Goal: Transaction & Acquisition: Purchase product/service

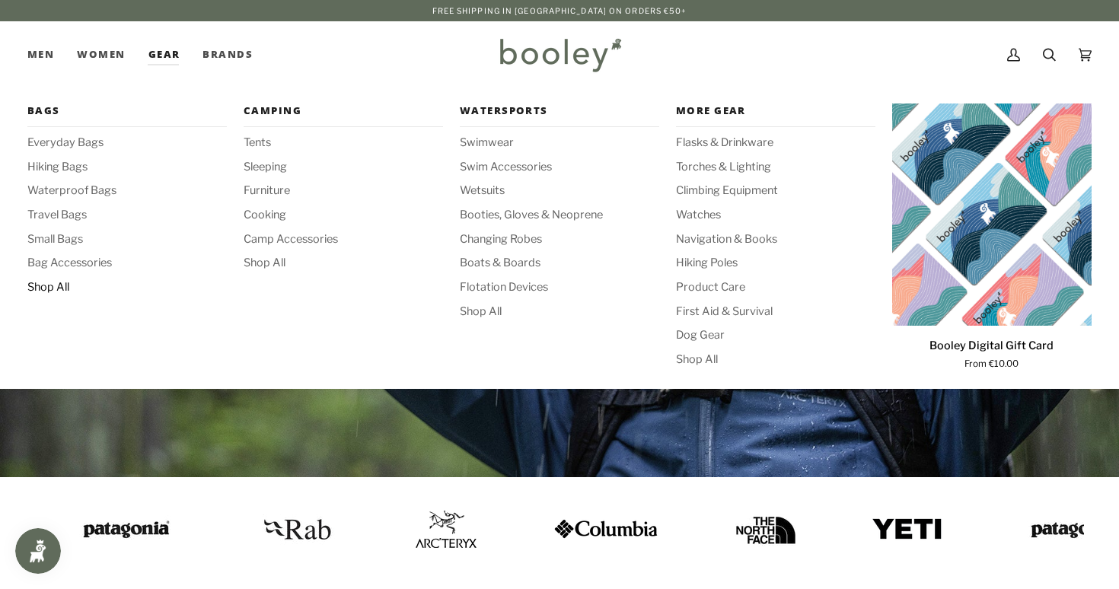
click at [49, 285] on span "Shop All" at bounding box center [126, 287] width 199 height 17
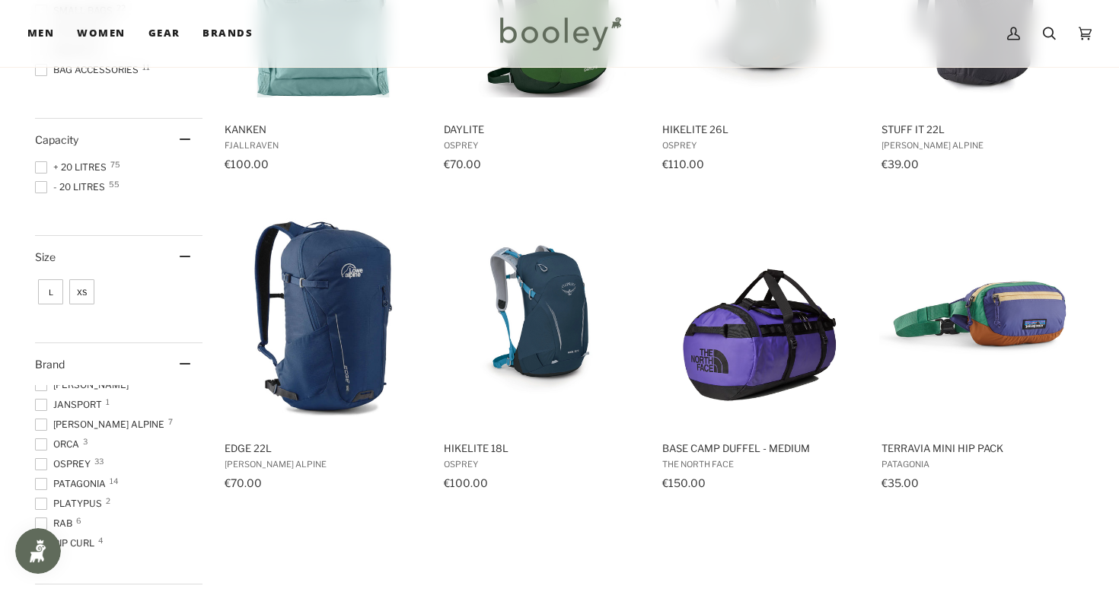
scroll to position [125, 0]
click at [43, 482] on span at bounding box center [41, 485] width 12 height 12
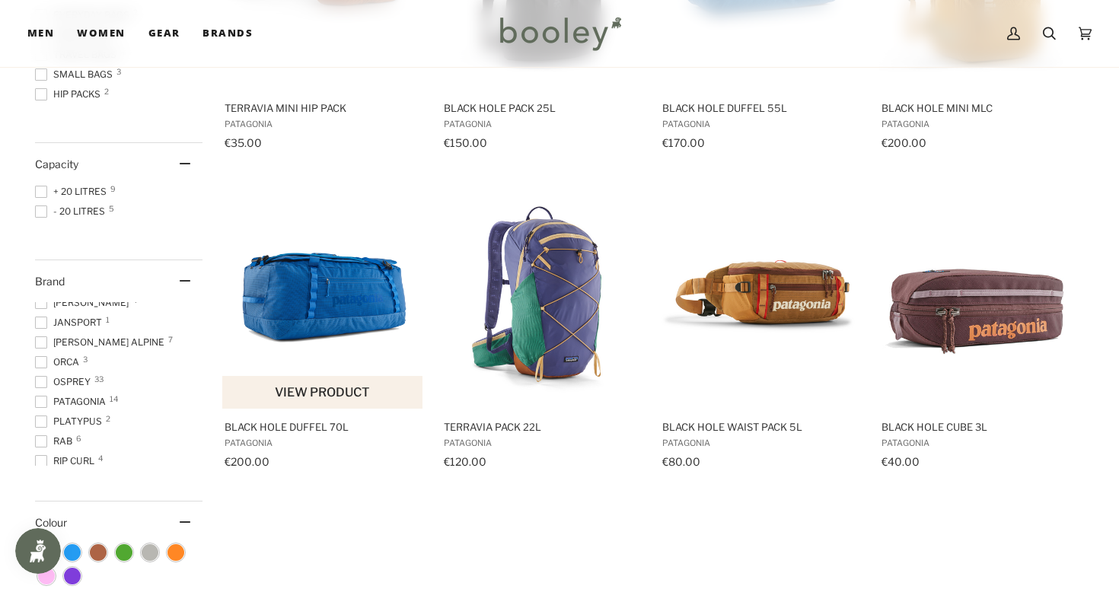
scroll to position [412, 0]
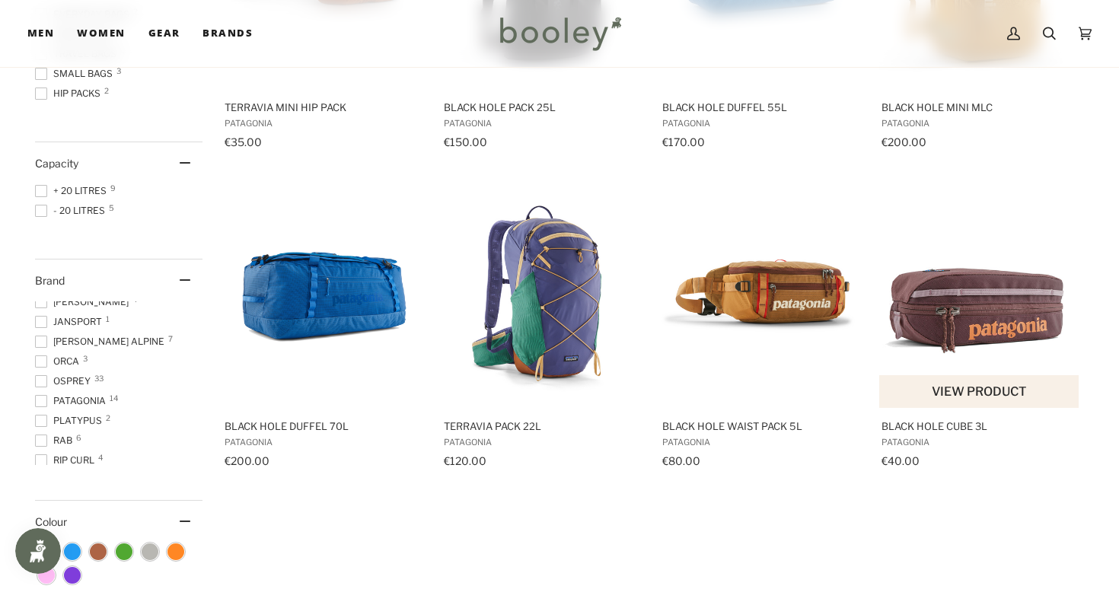
click at [925, 302] on img "Black Hole Cube 3L" at bounding box center [980, 294] width 202 height 202
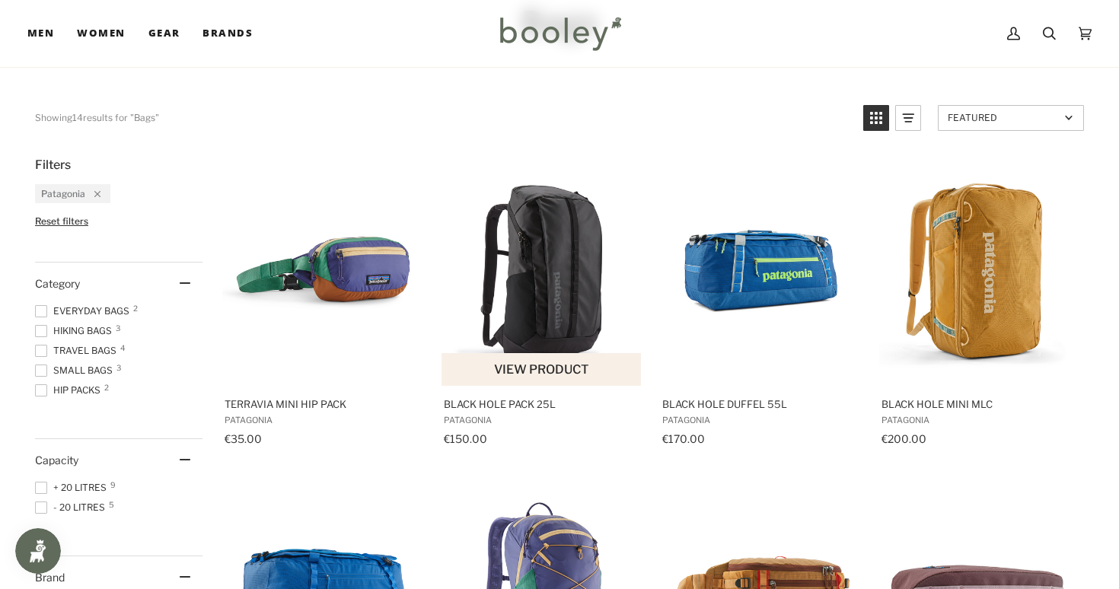
scroll to position [116, 0]
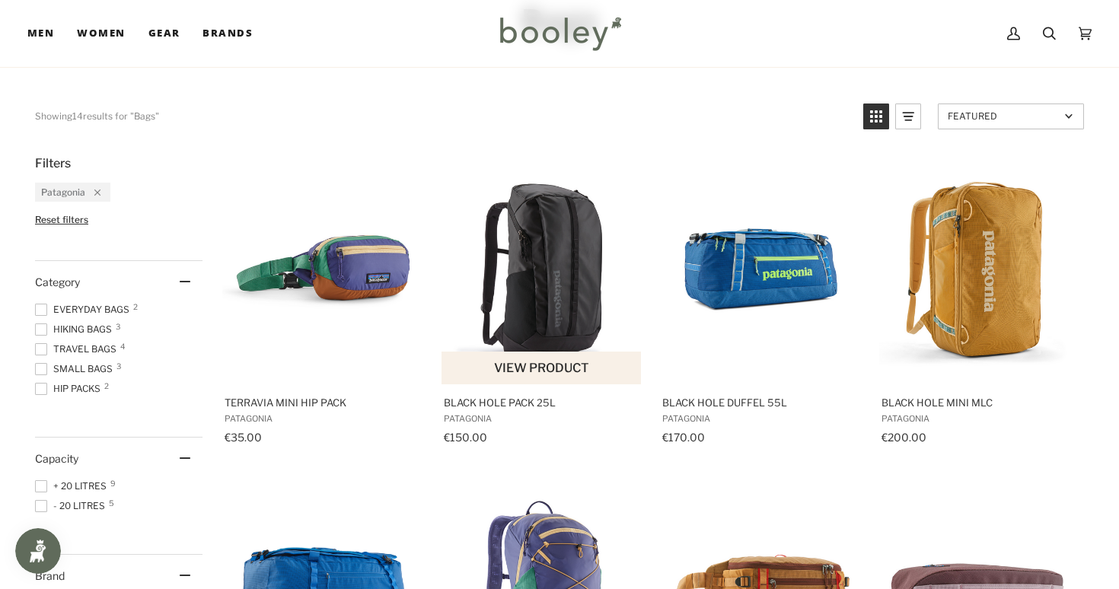
click at [547, 268] on img "Black Hole Pack 25L" at bounding box center [542, 270] width 202 height 202
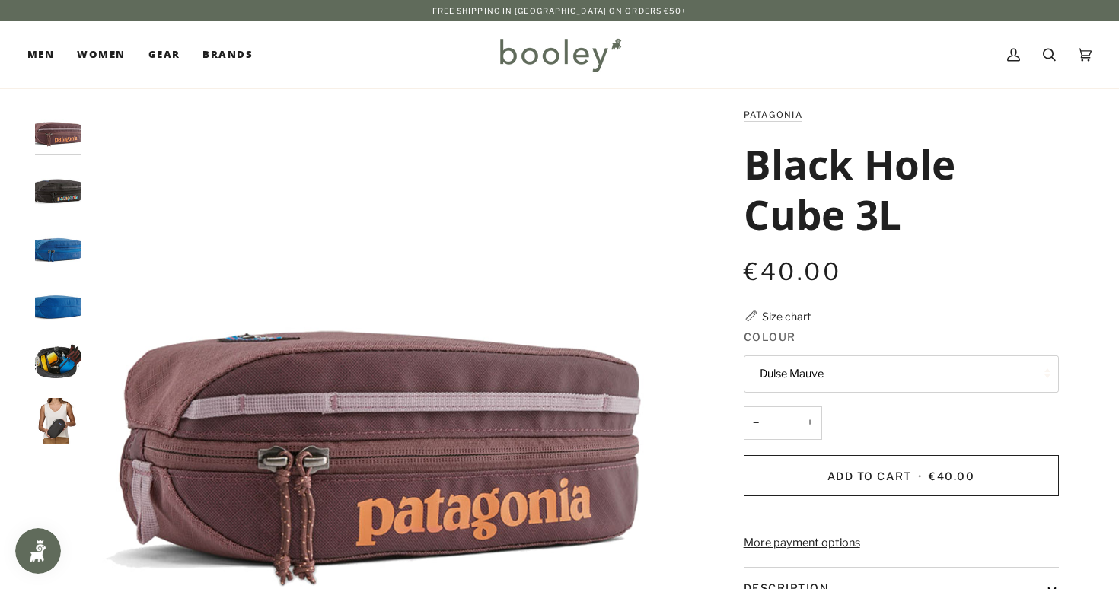
click at [52, 354] on img "Patagonia Black Hole Cube 3L - Booley Galway" at bounding box center [58, 363] width 46 height 46
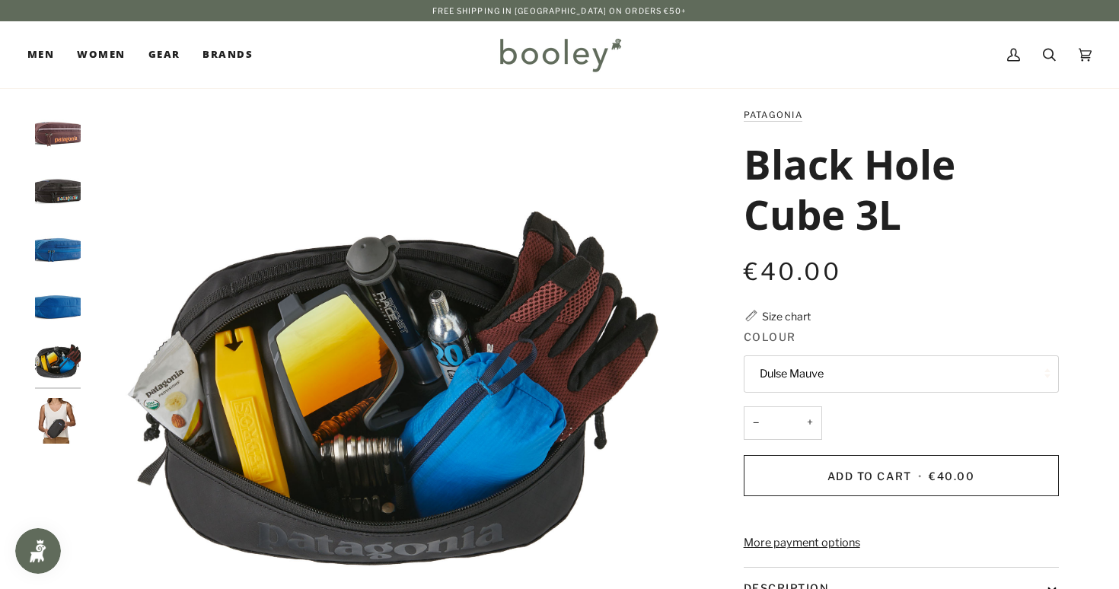
click at [51, 288] on img "Patagonia Black Hole Cube 3L - Booley Galway" at bounding box center [58, 305] width 46 height 46
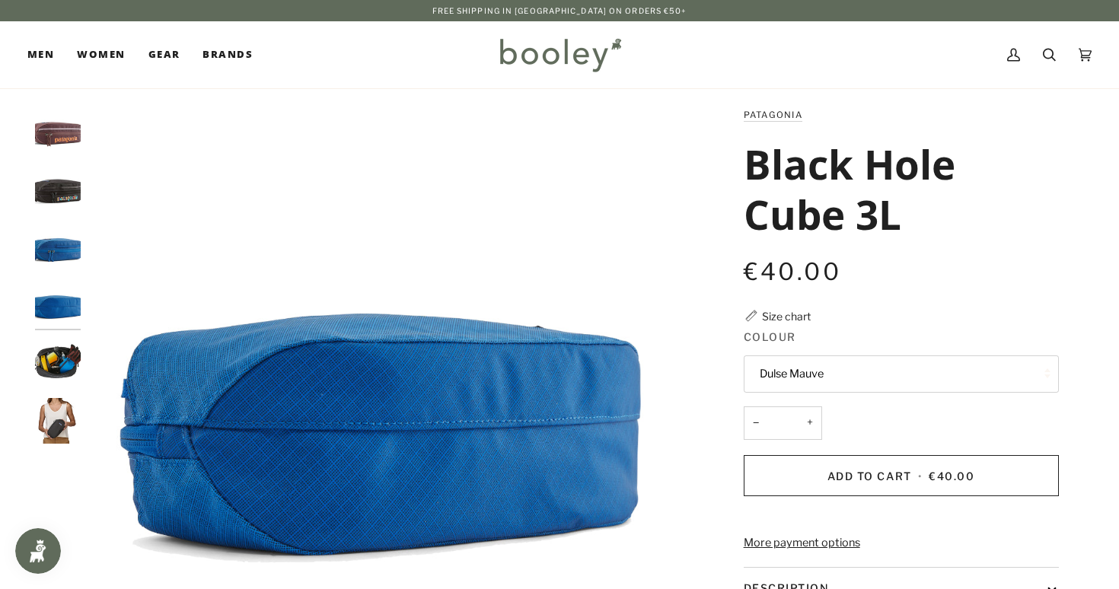
click at [45, 223] on img "Patagonia Black Hole Cube 3L Endless Blue - Booley Galway" at bounding box center [58, 246] width 46 height 46
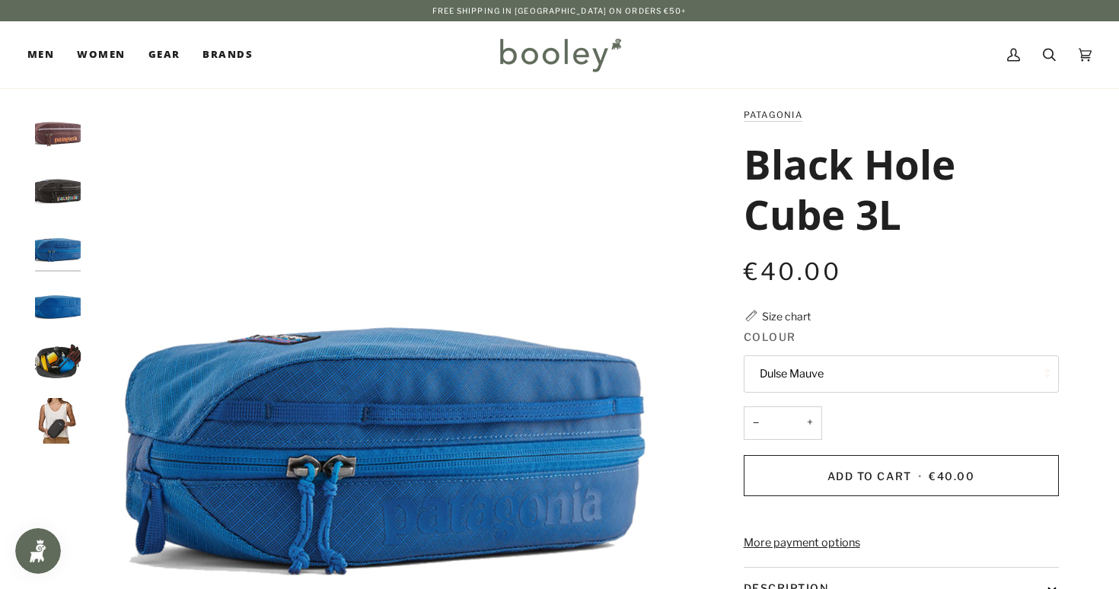
click at [43, 168] on img "Patagonia Black Hole Cube 3L Unity Fitz: Ink Black - Booley Galway" at bounding box center [58, 188] width 46 height 46
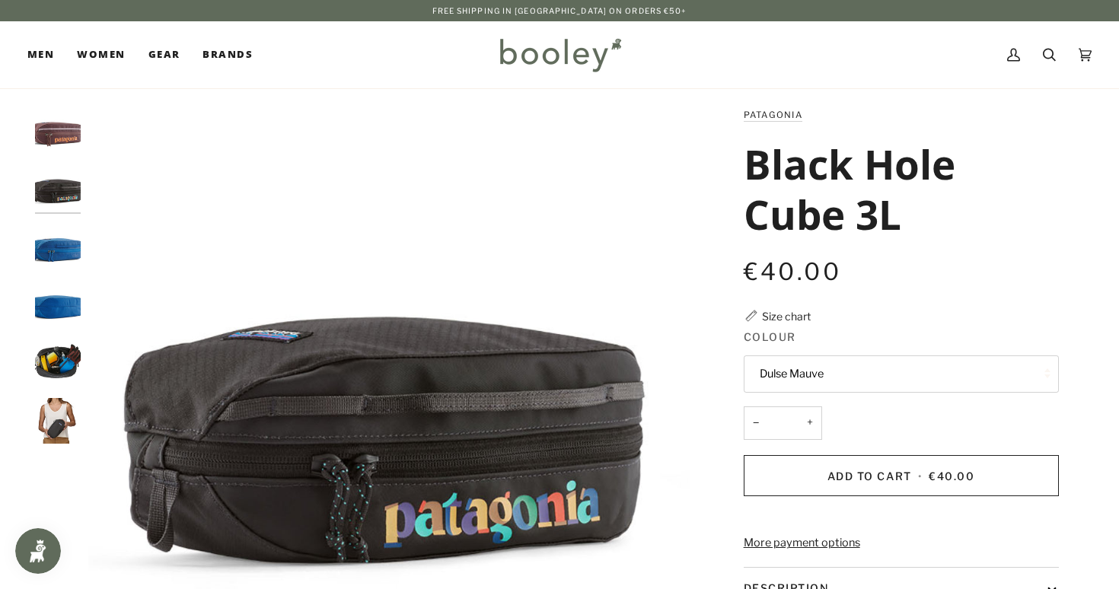
click at [74, 245] on img "Patagonia Black Hole Cube 3L Endless Blue - Booley Galway" at bounding box center [58, 246] width 46 height 46
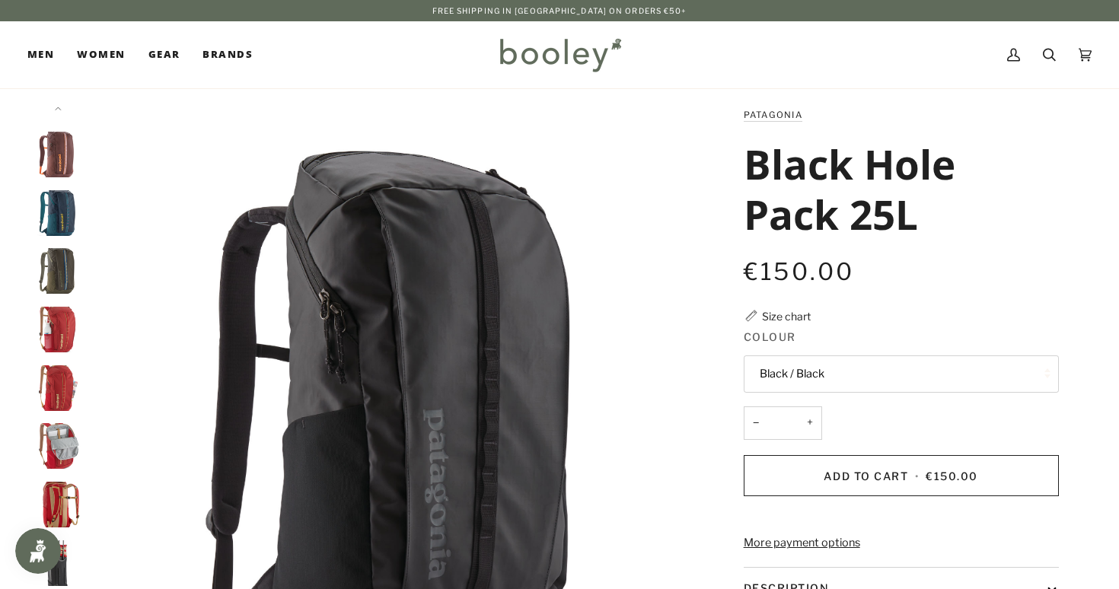
click at [784, 374] on button "Black / Black" at bounding box center [901, 373] width 315 height 37
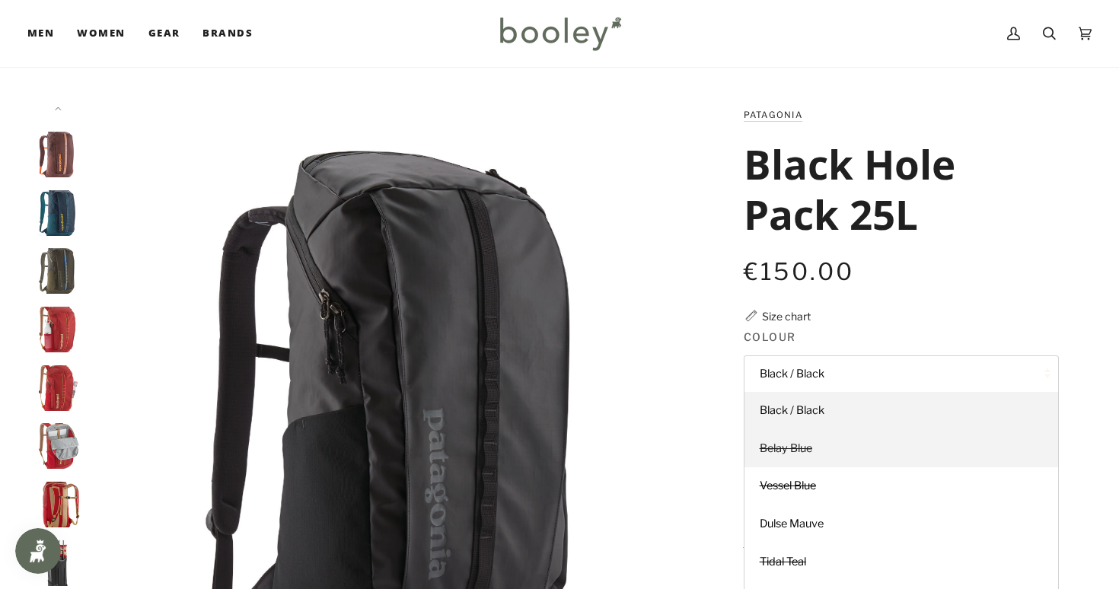
scroll to position [139, 0]
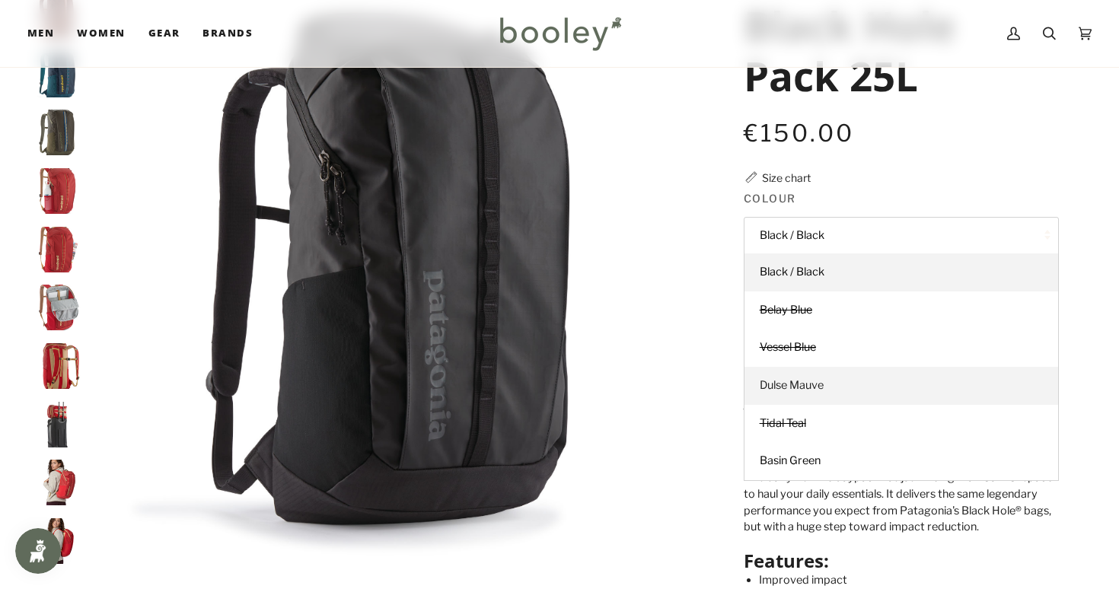
click at [785, 378] on span "Dulse Mauve" at bounding box center [792, 385] width 64 height 14
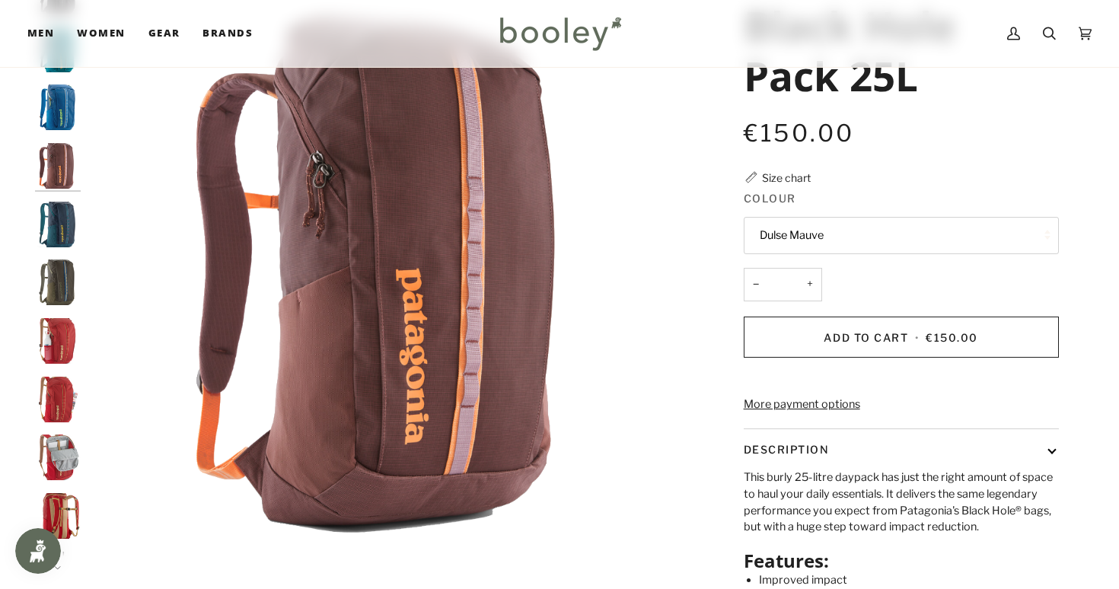
click at [780, 235] on button "Dulse Mauve" at bounding box center [901, 235] width 315 height 37
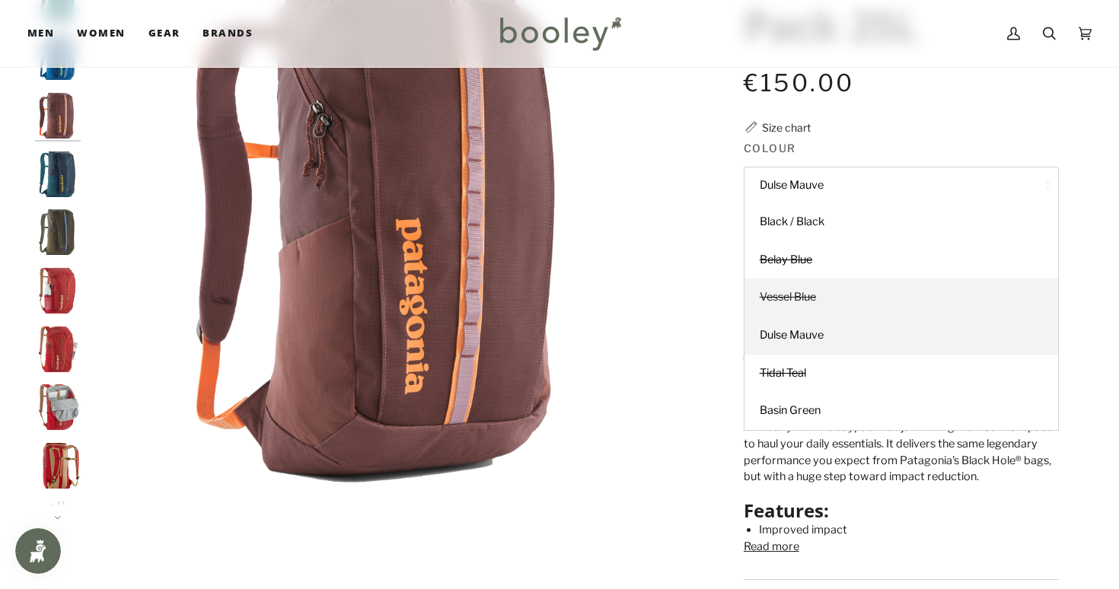
scroll to position [193, 0]
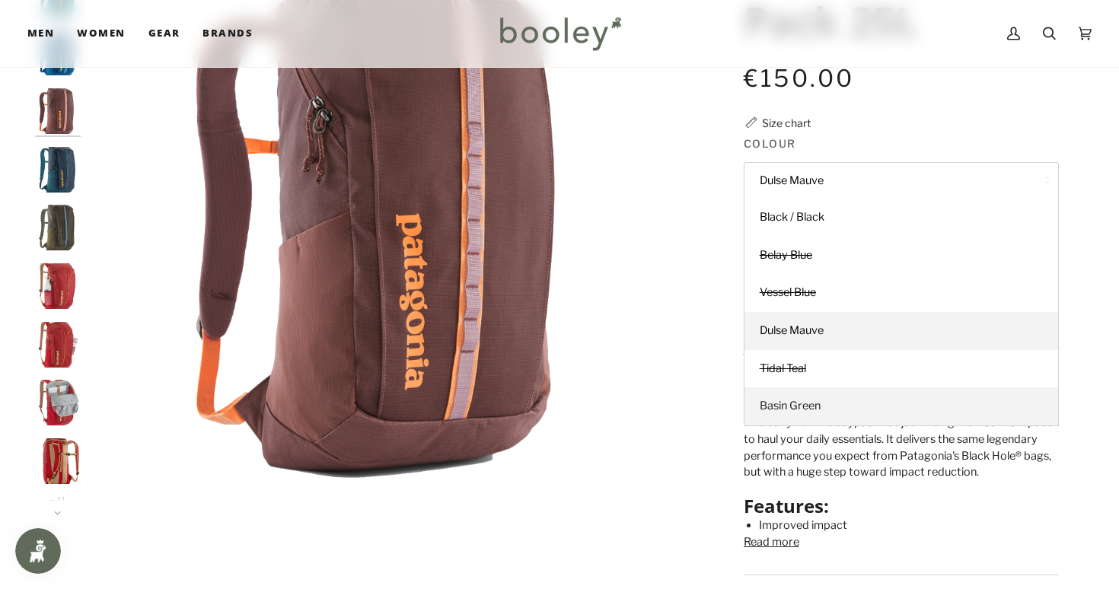
click at [793, 387] on link "Basin Green" at bounding box center [901, 406] width 314 height 38
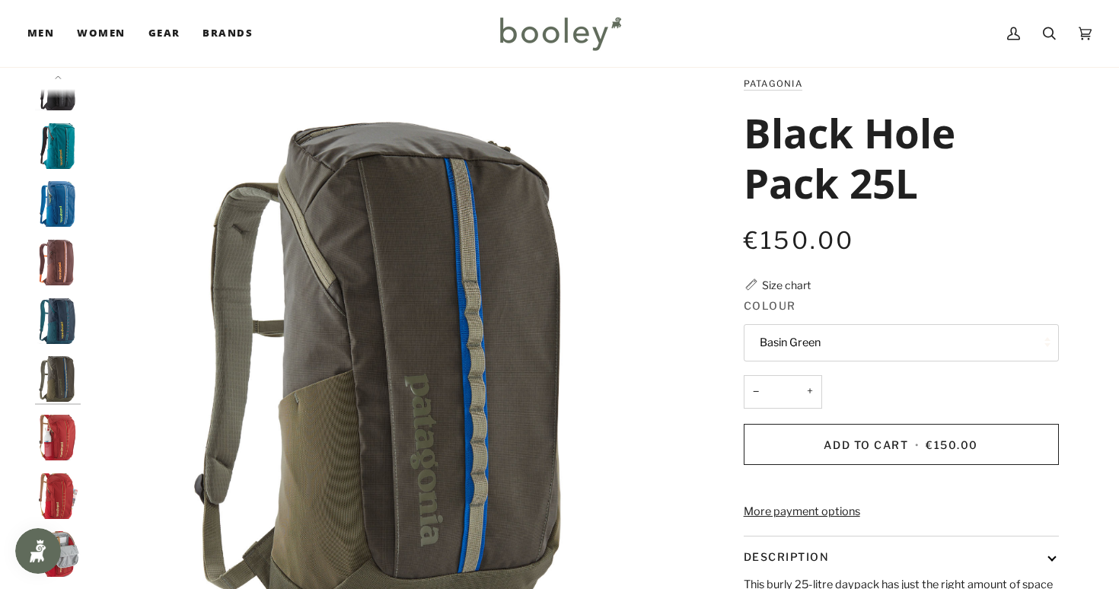
scroll to position [40, 0]
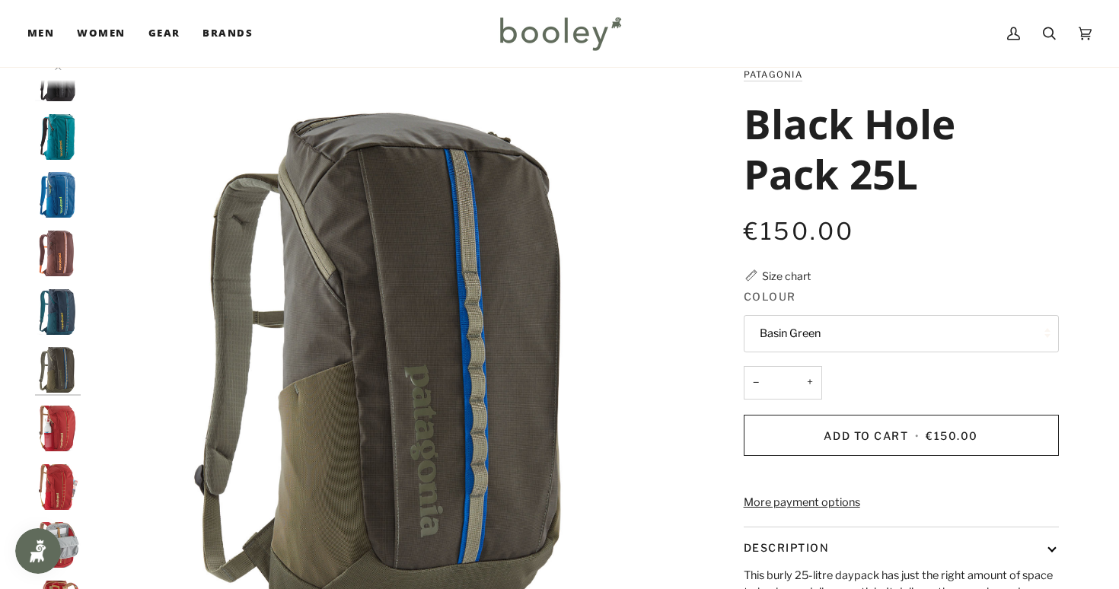
click at [830, 339] on button "Basin Green" at bounding box center [901, 333] width 315 height 37
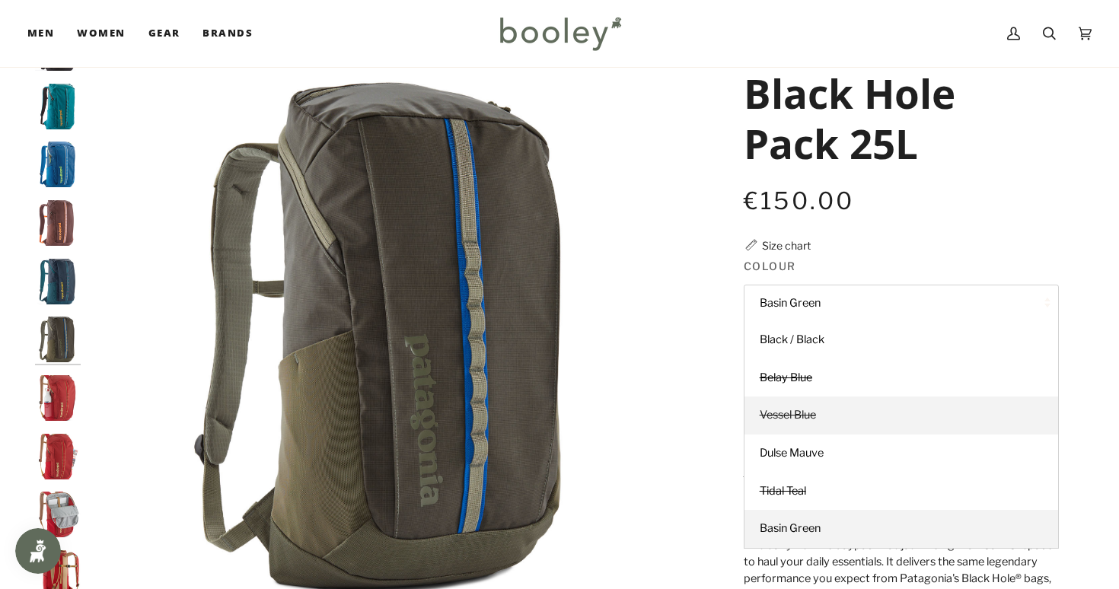
scroll to position [72, 0]
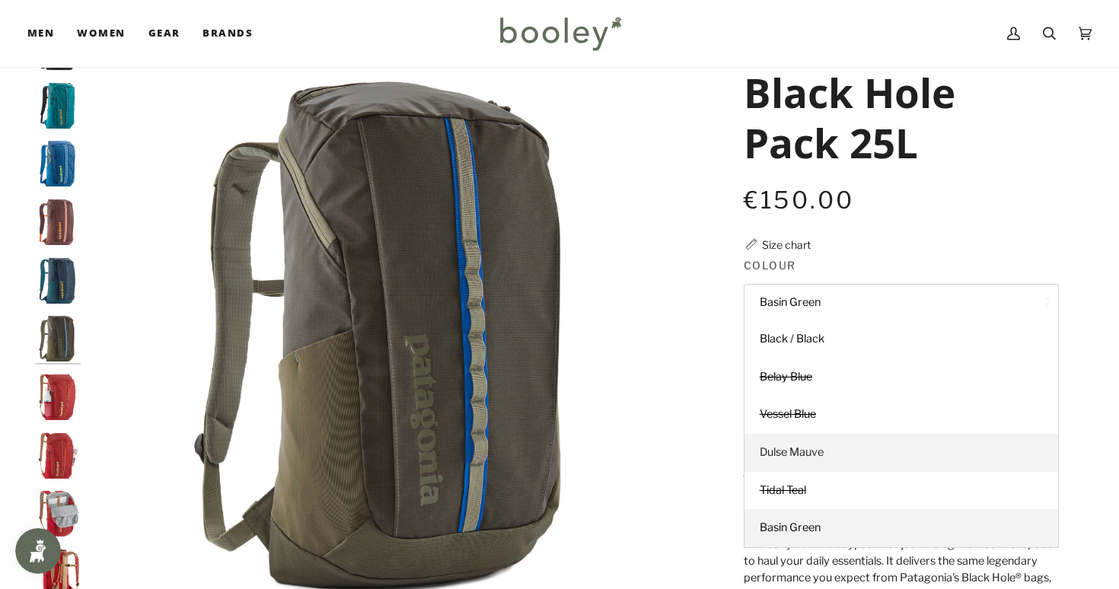
click at [846, 448] on link "Dulse Mauve" at bounding box center [901, 453] width 314 height 38
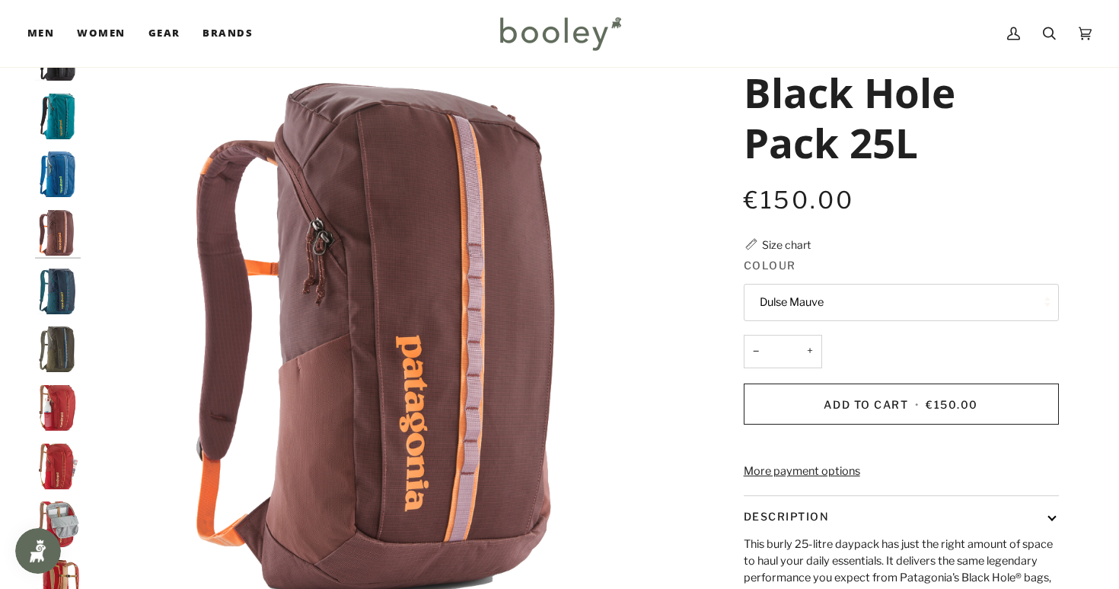
click at [806, 301] on button "Dulse Mauve" at bounding box center [901, 302] width 315 height 37
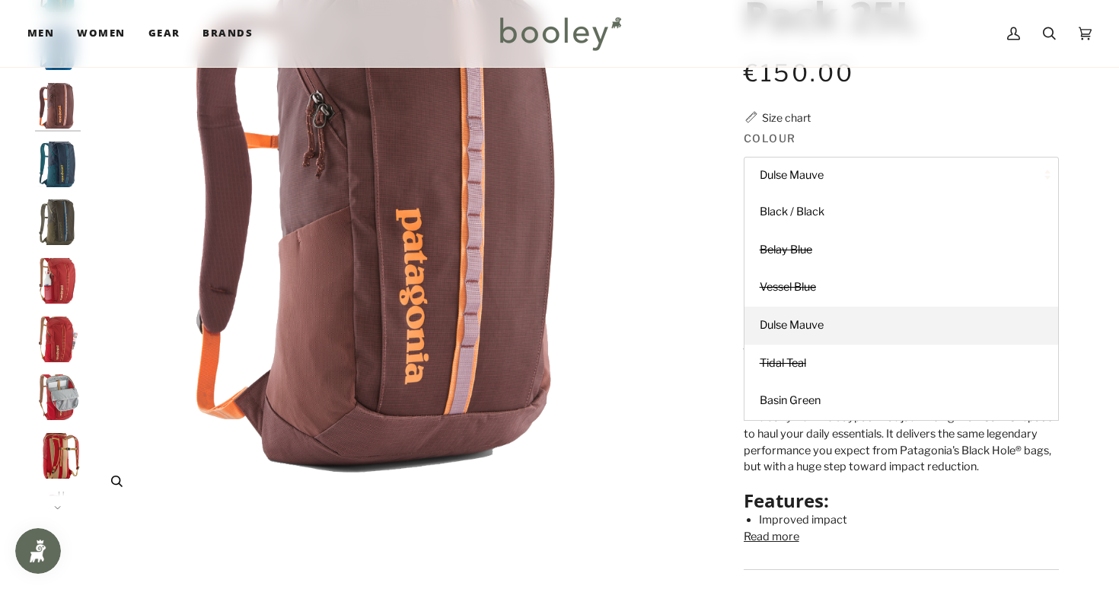
scroll to position [289, 0]
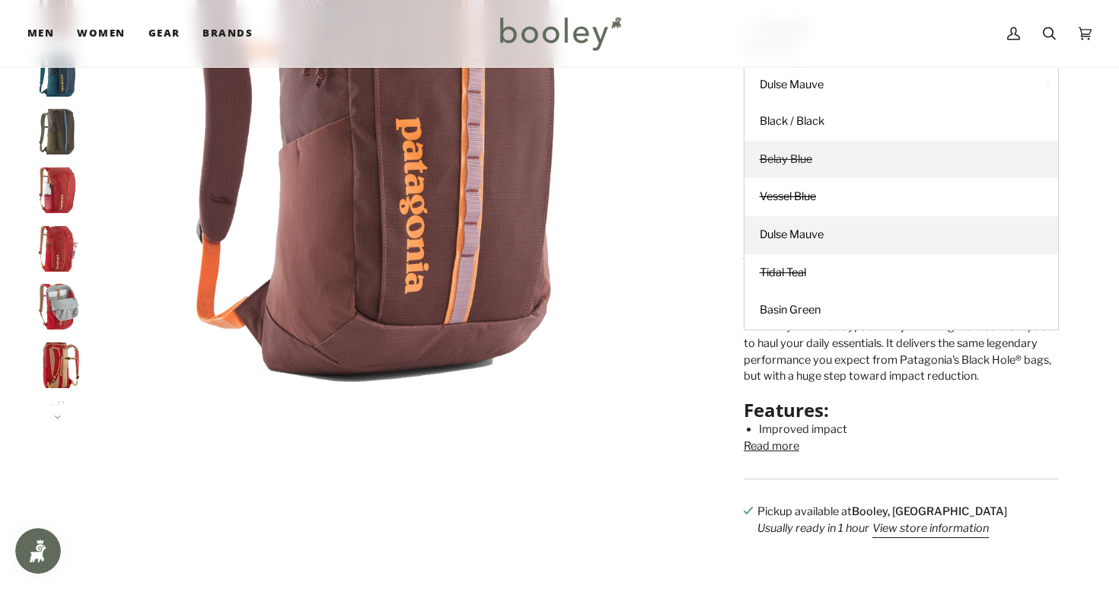
click at [781, 153] on span "Belay Blue" at bounding box center [786, 159] width 53 height 14
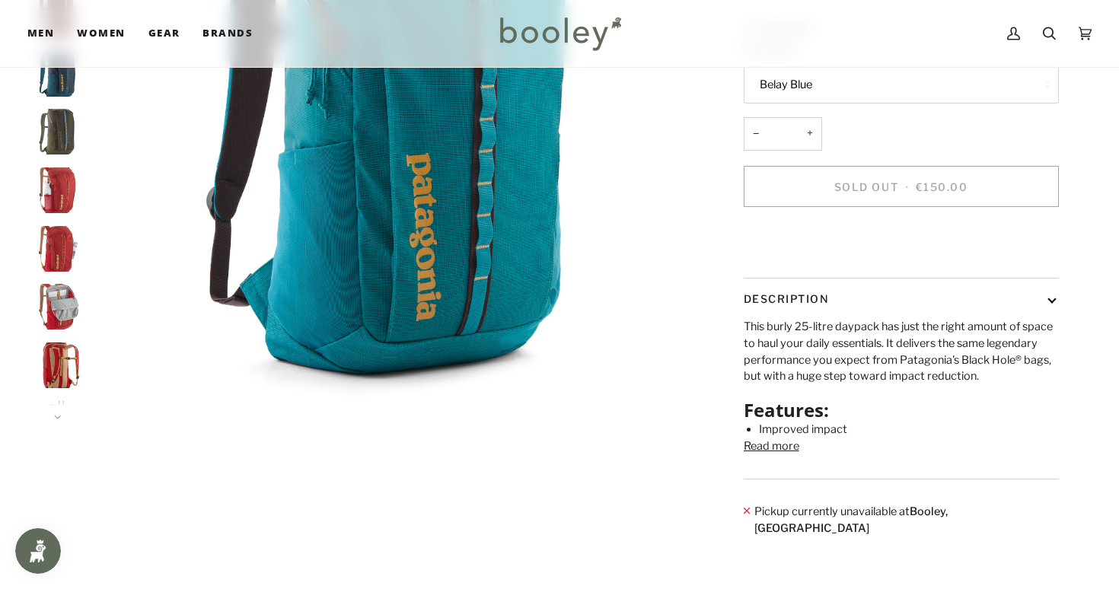
click at [796, 91] on button "Belay Blue" at bounding box center [901, 84] width 315 height 37
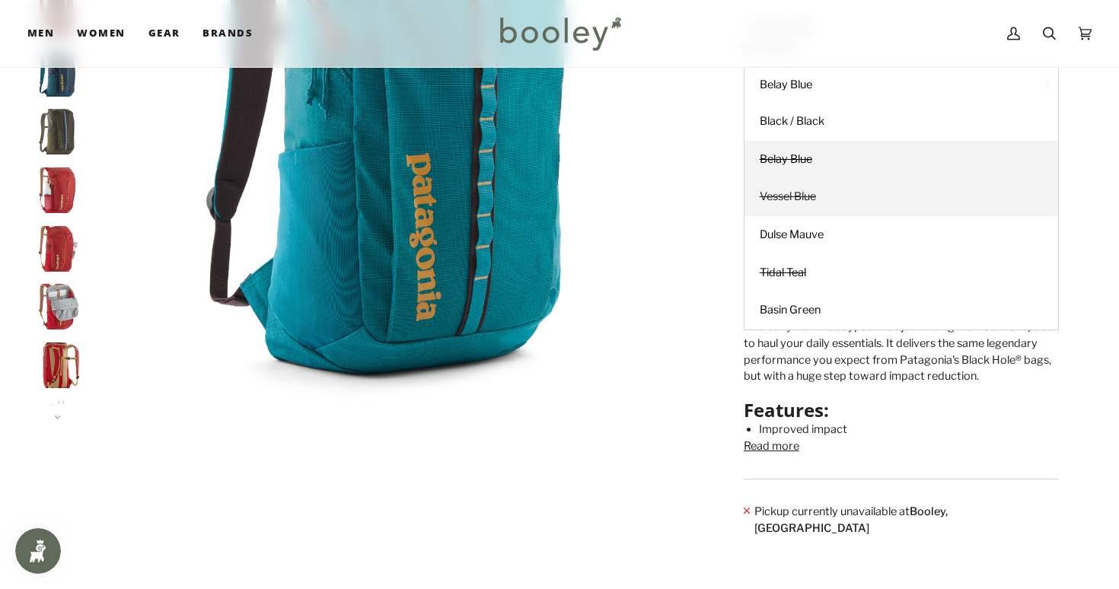
click at [785, 196] on span "Vessel Blue" at bounding box center [788, 197] width 56 height 14
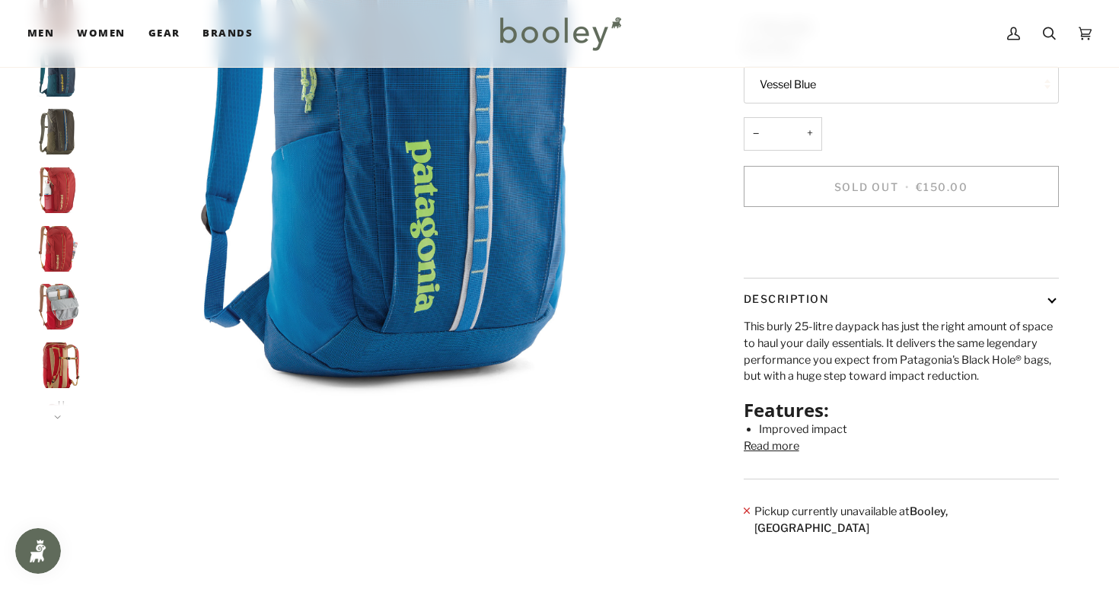
click at [791, 97] on button "Vessel Blue" at bounding box center [901, 84] width 315 height 37
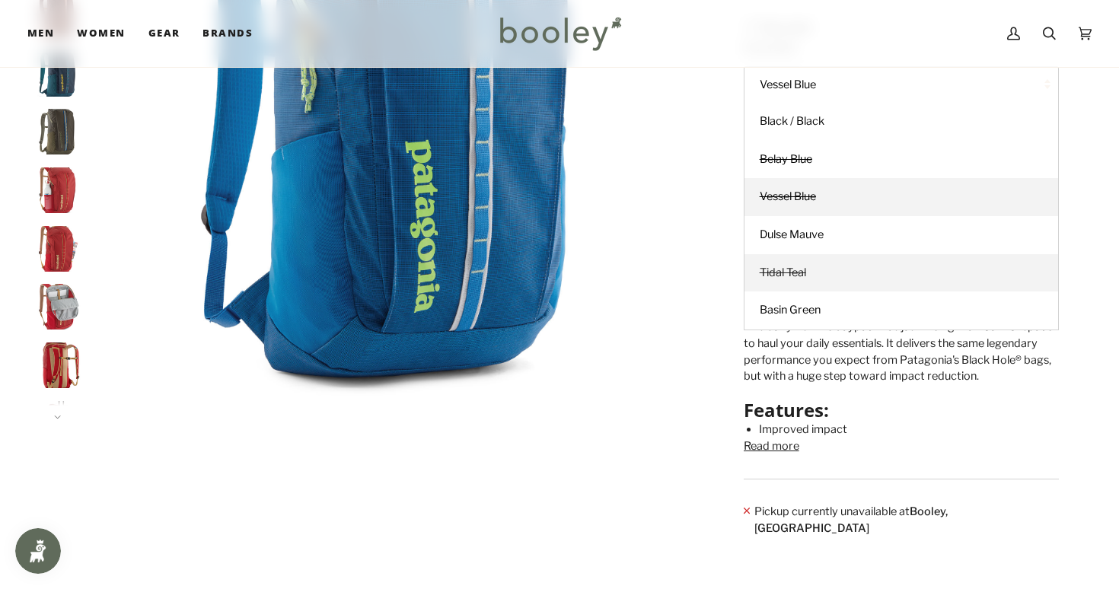
click at [795, 278] on link "Tidal Teal" at bounding box center [901, 273] width 314 height 38
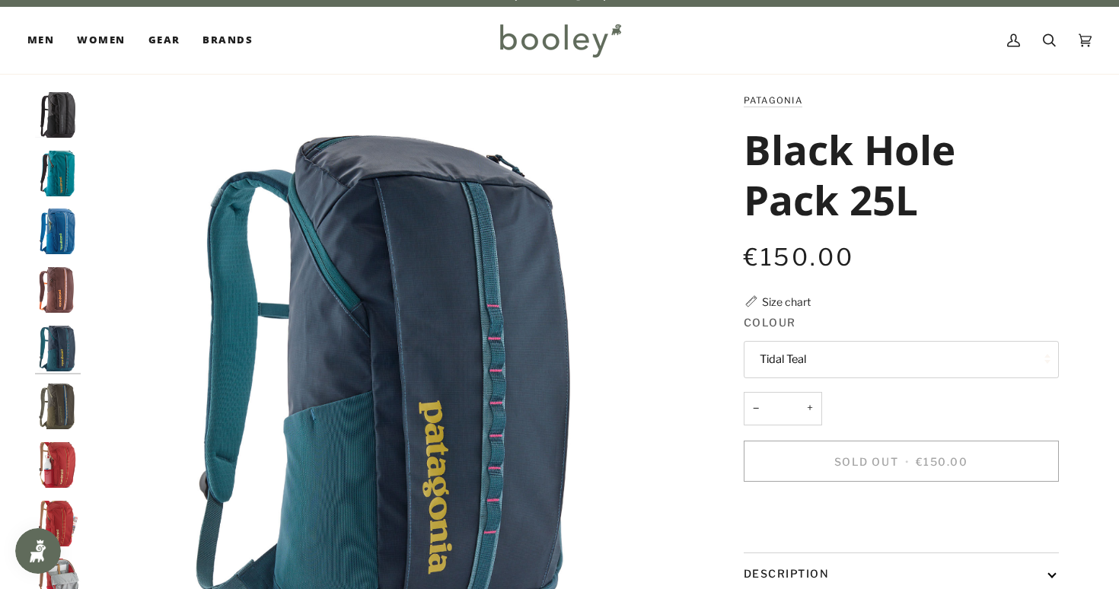
scroll to position [16, 0]
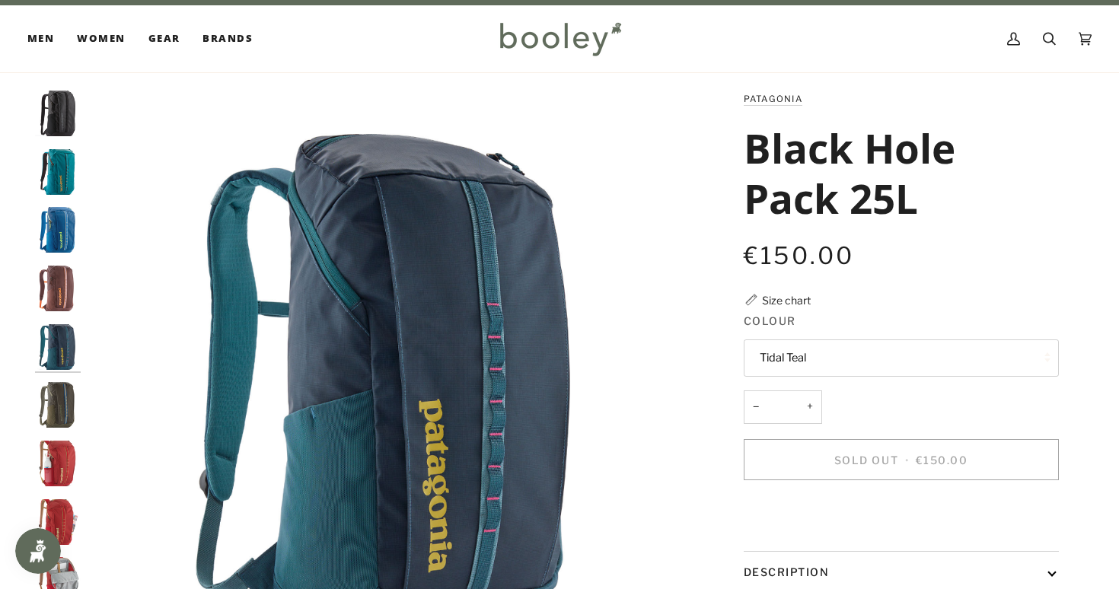
click at [791, 352] on button "Tidal Teal" at bounding box center [901, 357] width 315 height 37
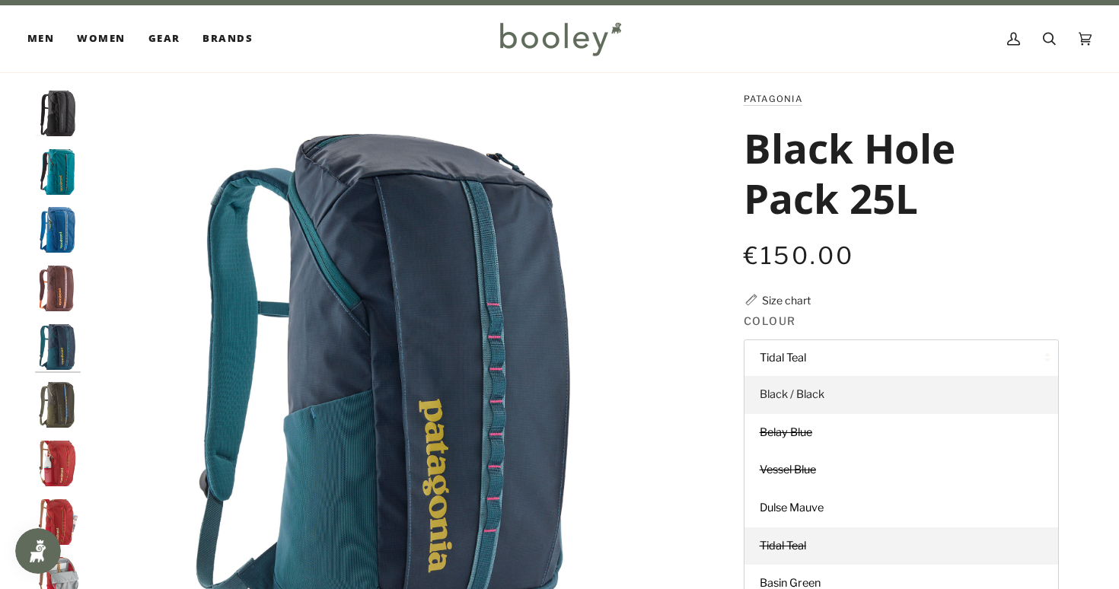
click at [789, 390] on span "Black / Black" at bounding box center [792, 394] width 65 height 14
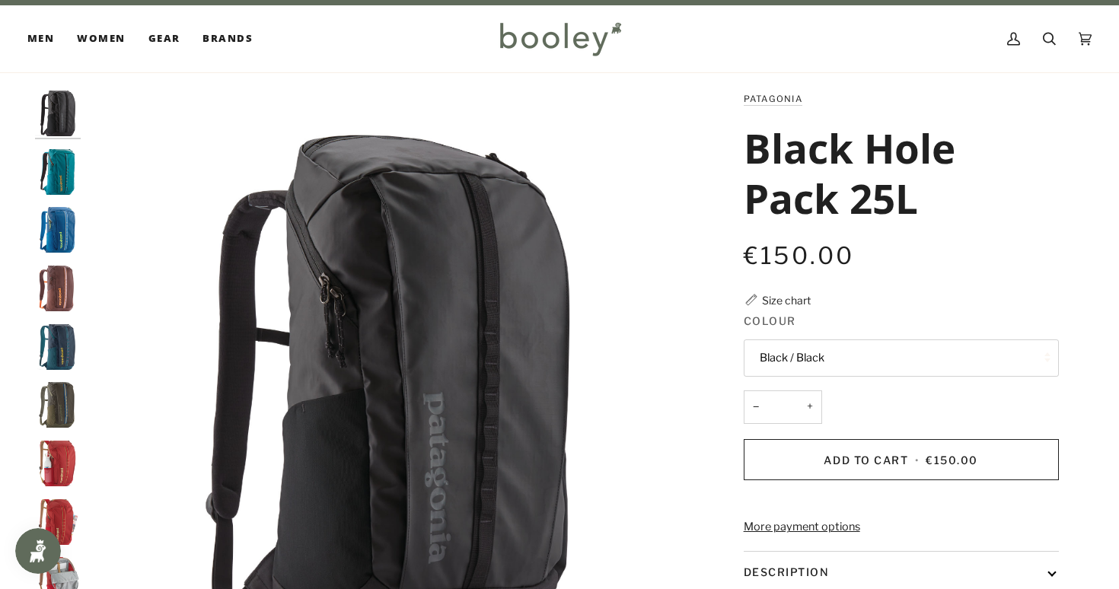
click at [788, 357] on button "Black / Black" at bounding box center [901, 357] width 315 height 37
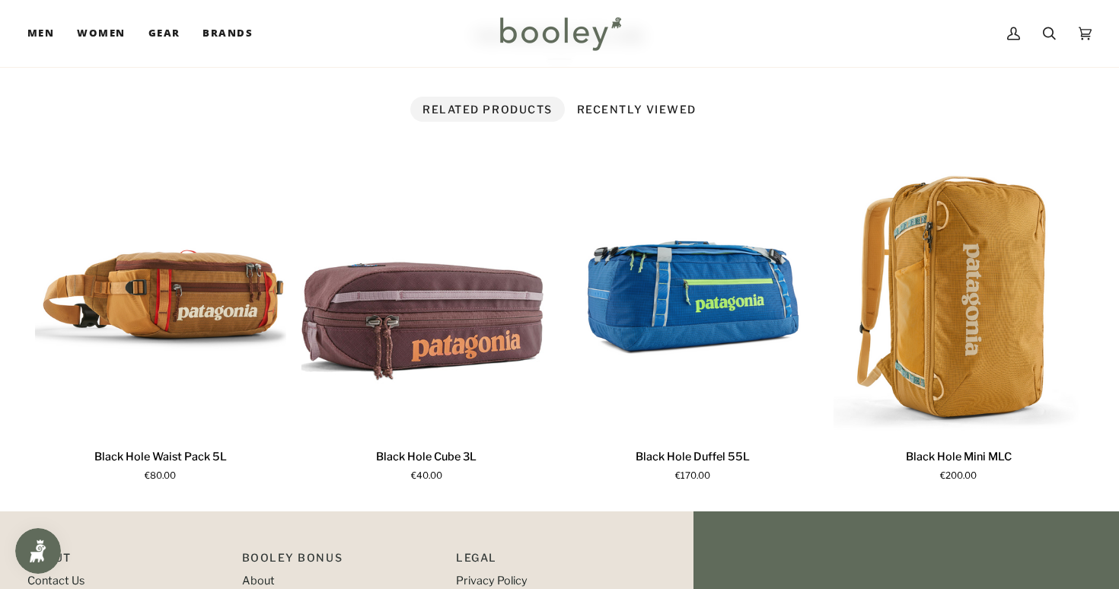
scroll to position [870, 0]
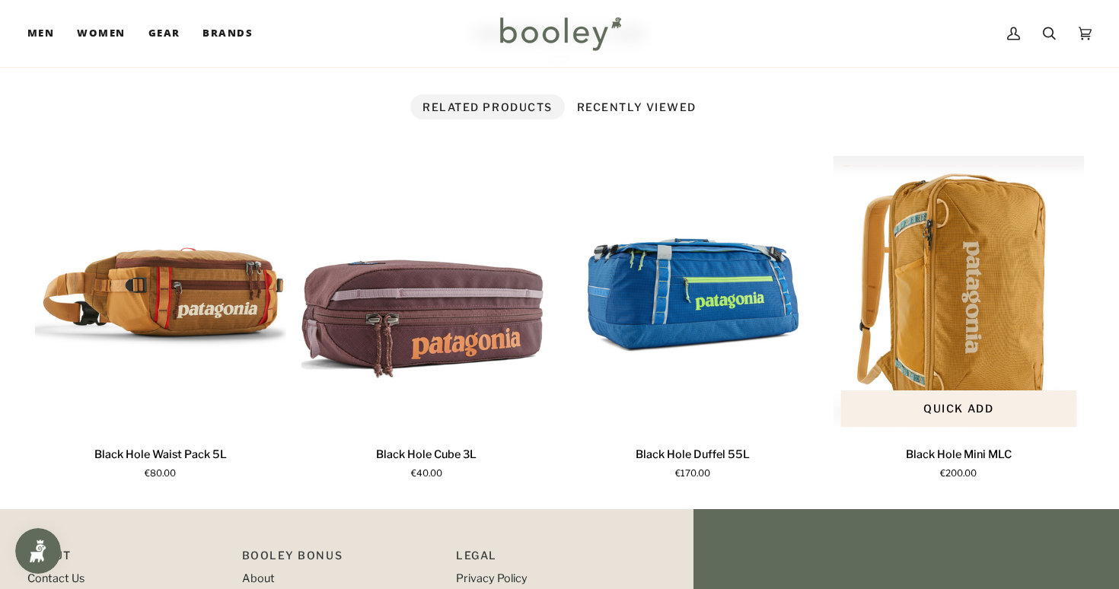
click at [1011, 351] on img "Black Hole Mini MLC" at bounding box center [958, 295] width 251 height 279
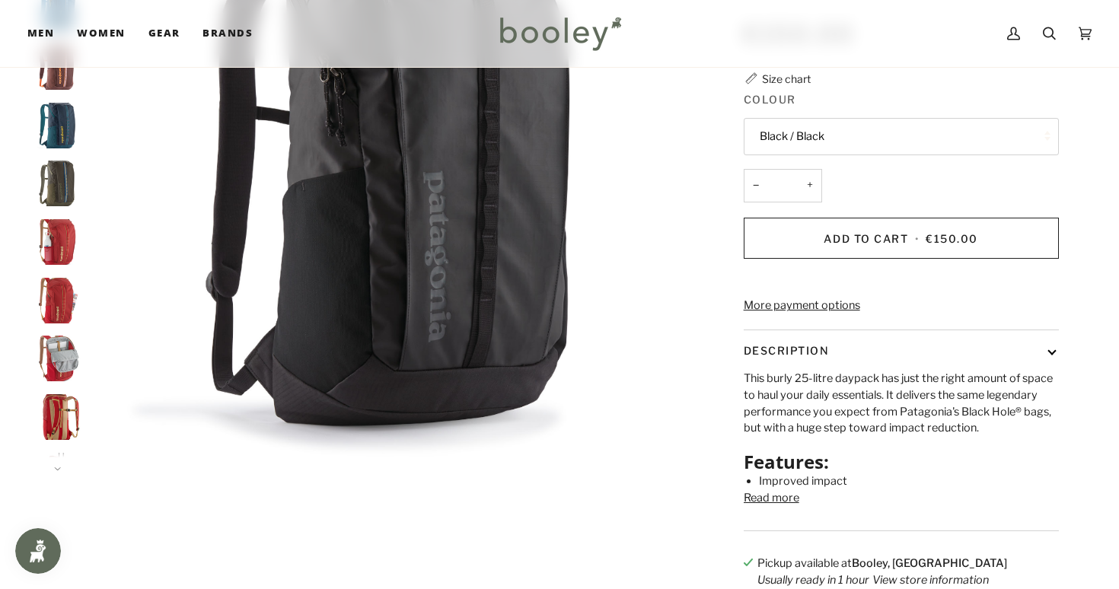
scroll to position [178, 0]
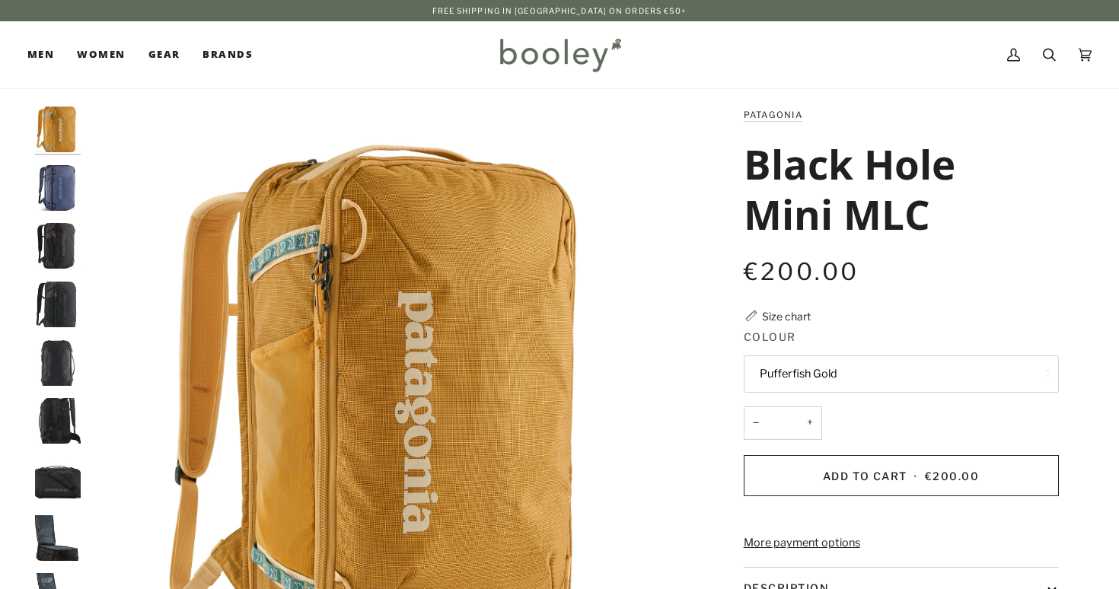
scroll to position [30, 0]
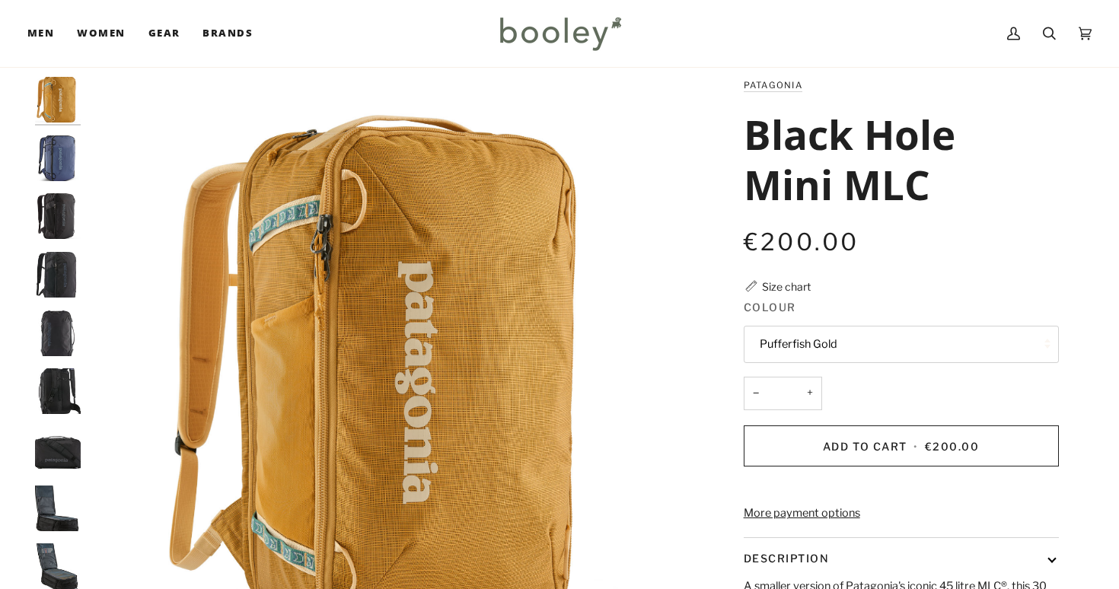
click at [65, 176] on img "Patagonia Black Hole Mini MLC Current Blue - Booley Galway" at bounding box center [58, 158] width 46 height 46
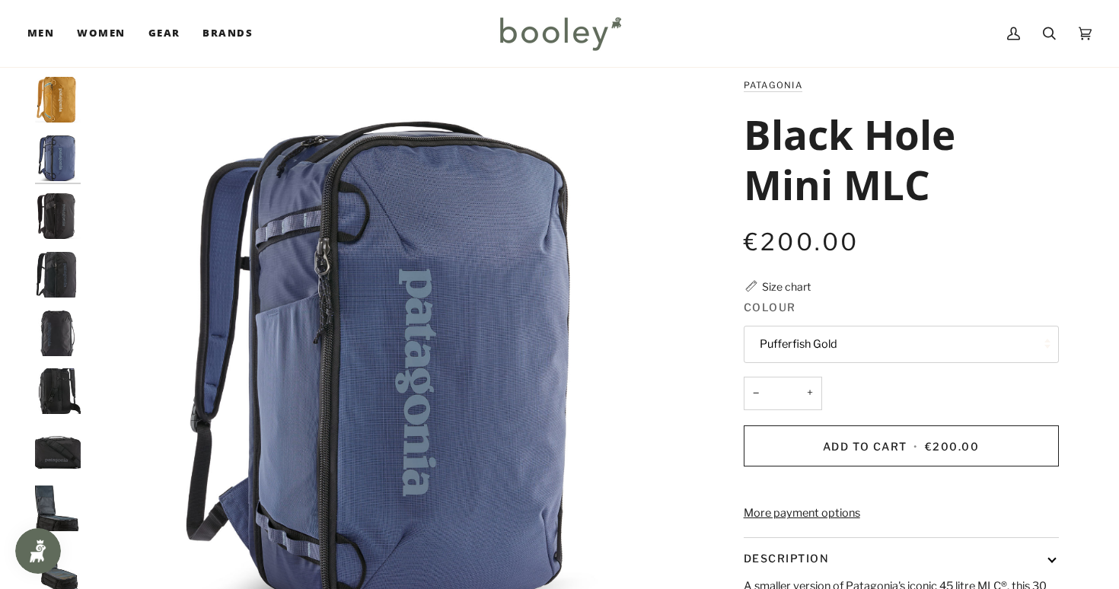
scroll to position [0, 0]
click at [68, 272] on img "Patagonia Black Hole Mini MLC Black - Booley Galway" at bounding box center [58, 275] width 46 height 46
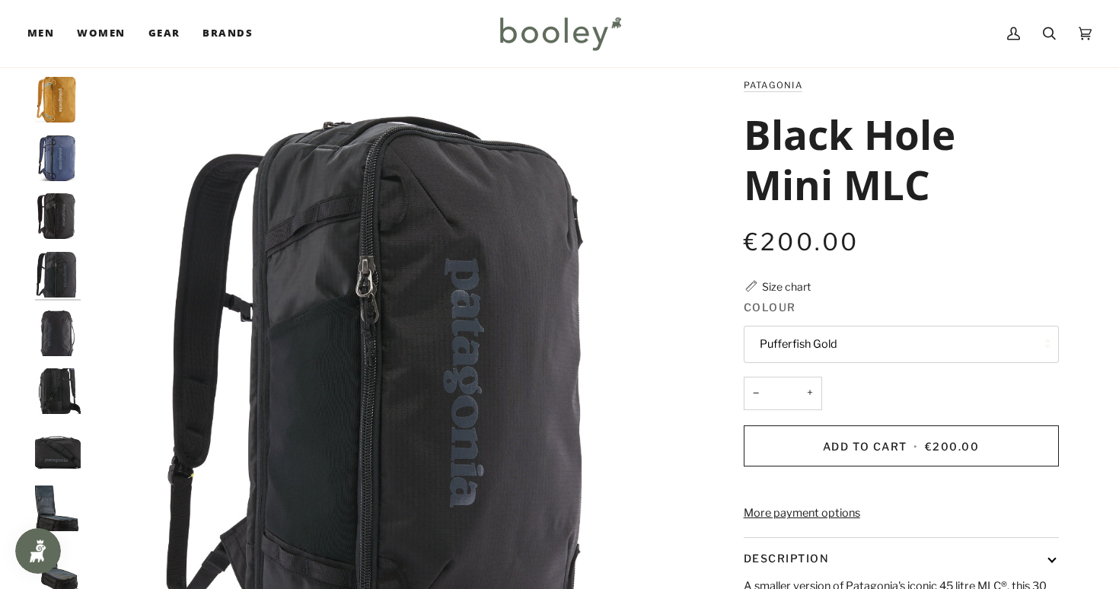
click at [55, 362] on div at bounding box center [61, 378] width 53 height 602
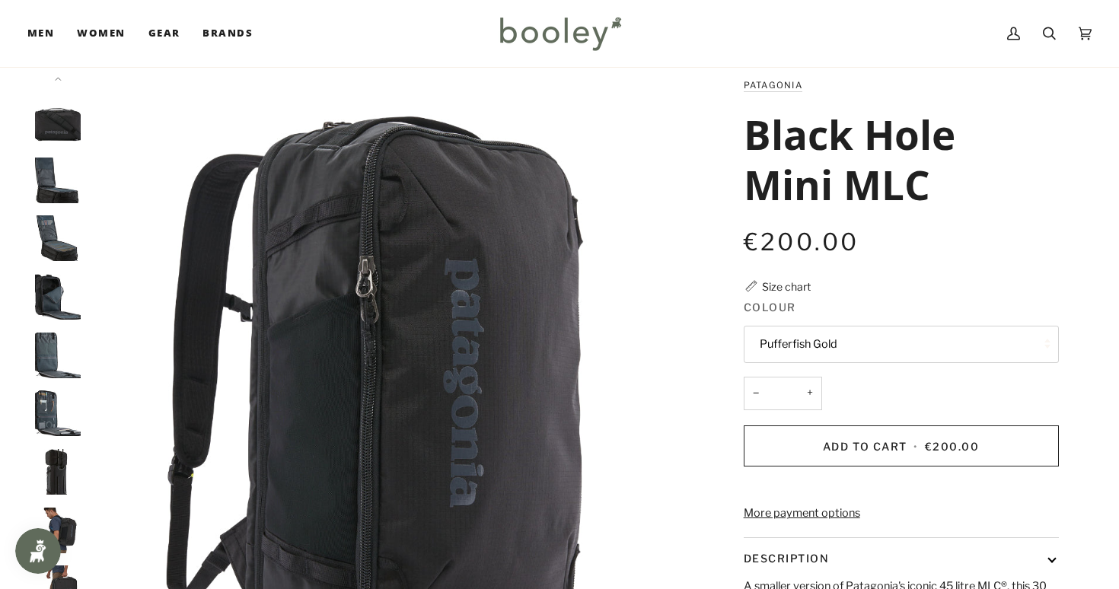
scroll to position [323, 0]
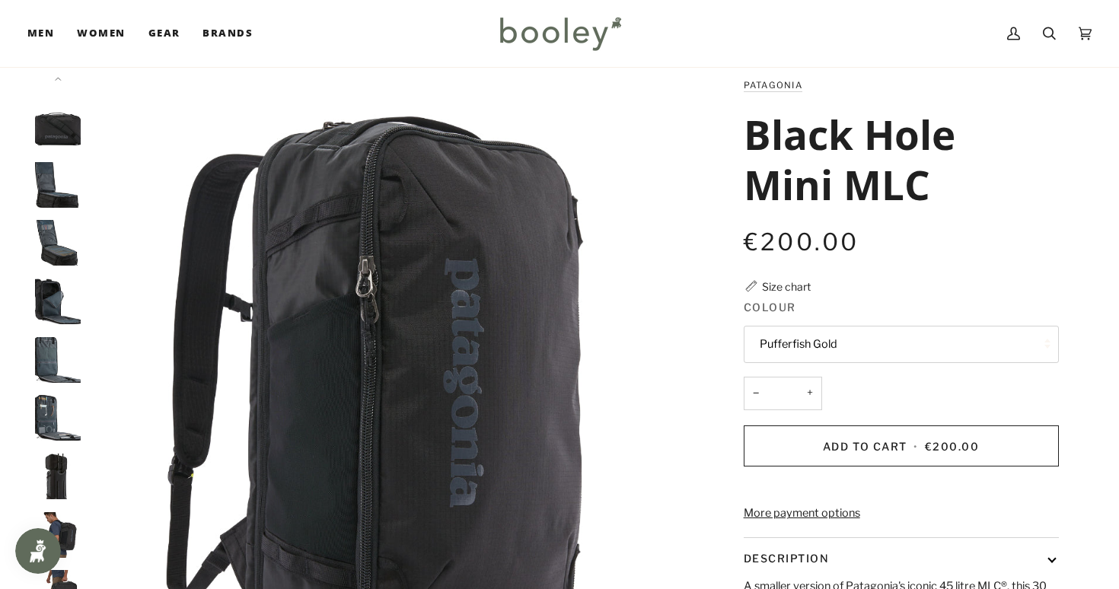
click at [49, 408] on img "Patagonia Black Hole Mini MLC - Booley Galway" at bounding box center [58, 418] width 46 height 46
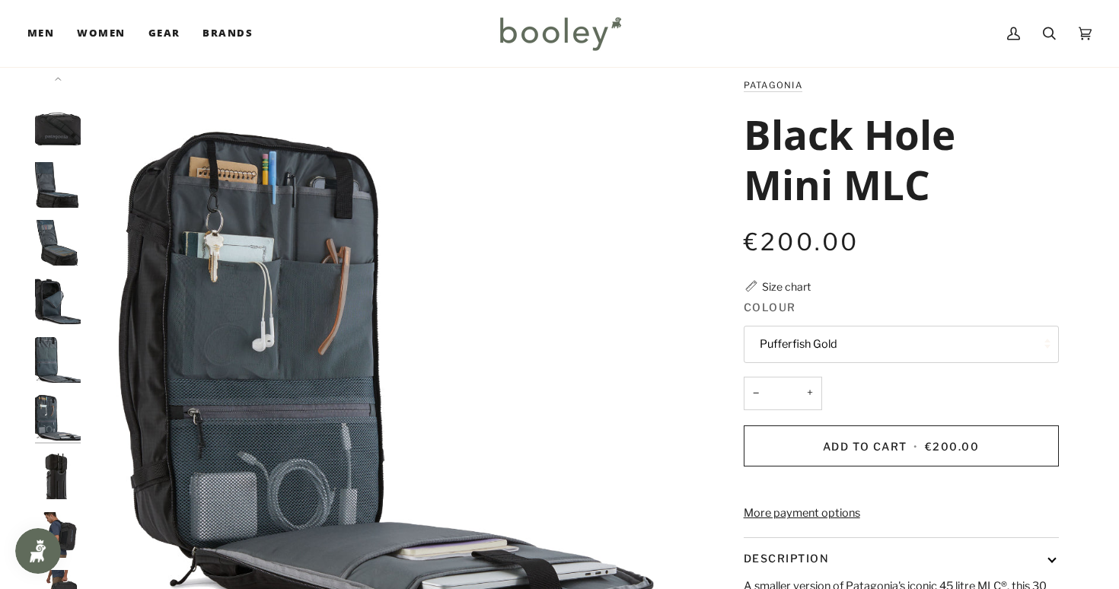
click at [59, 357] on img "Patagonia Black Hole Mini MLC - Booley Galway" at bounding box center [58, 360] width 46 height 46
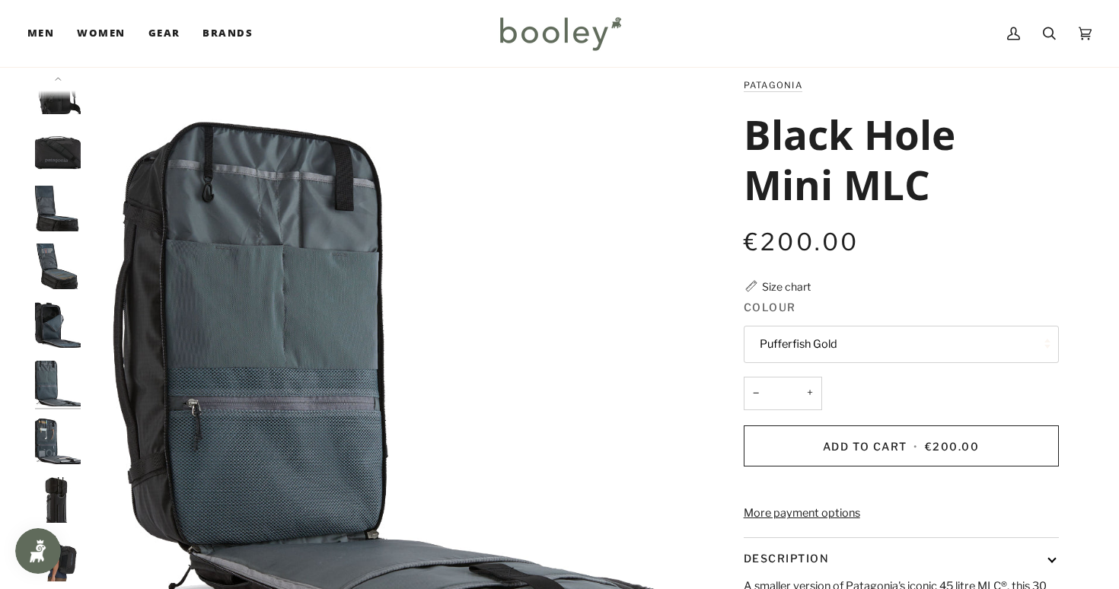
click at [49, 302] on img "Patagonia Black Hole Mini MLC - Booley Galway" at bounding box center [58, 325] width 46 height 46
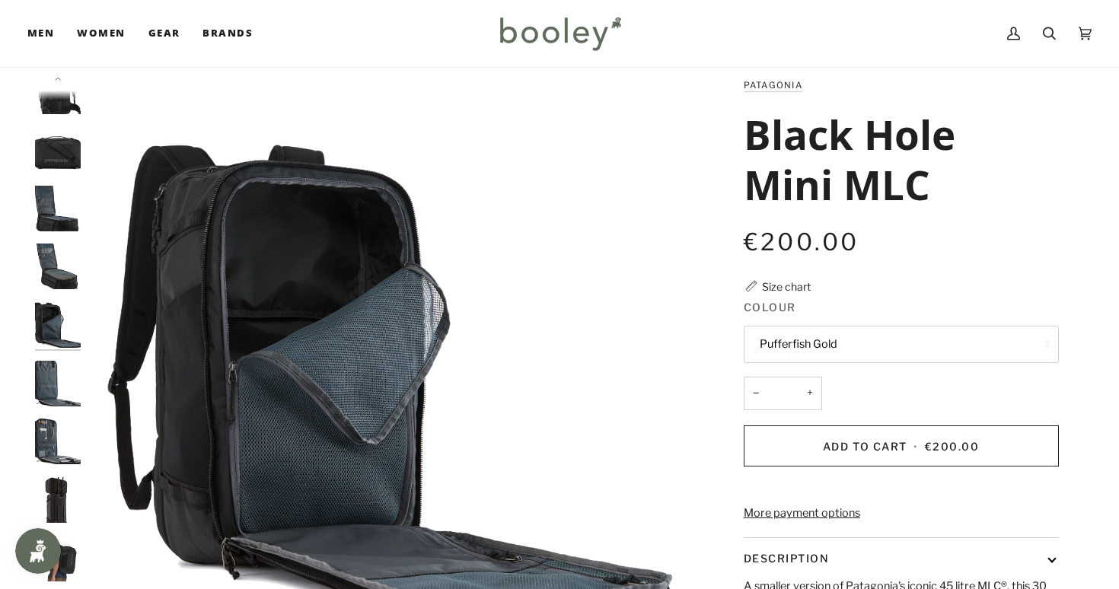
scroll to position [242, 0]
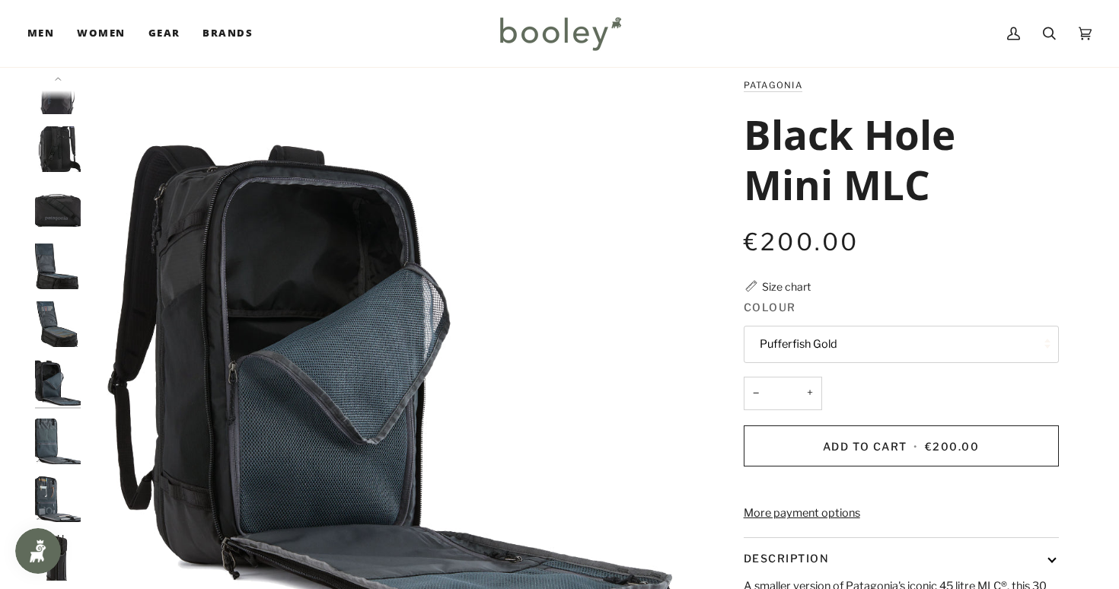
click at [52, 280] on img "Patagonia Black Hole Mini MLC - Booley Galway" at bounding box center [58, 267] width 46 height 46
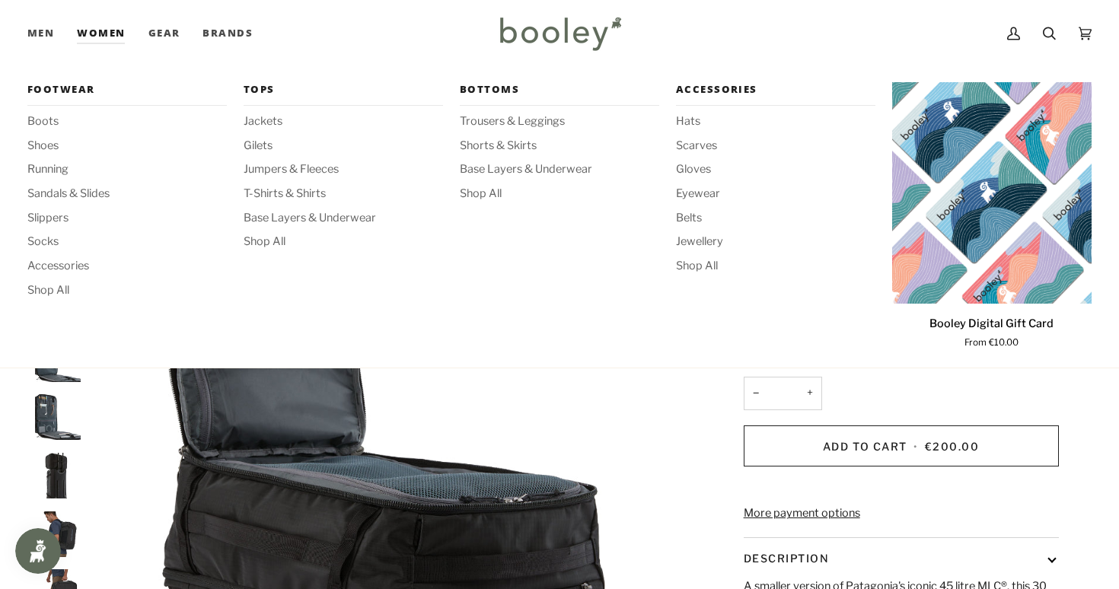
scroll to position [323, 0]
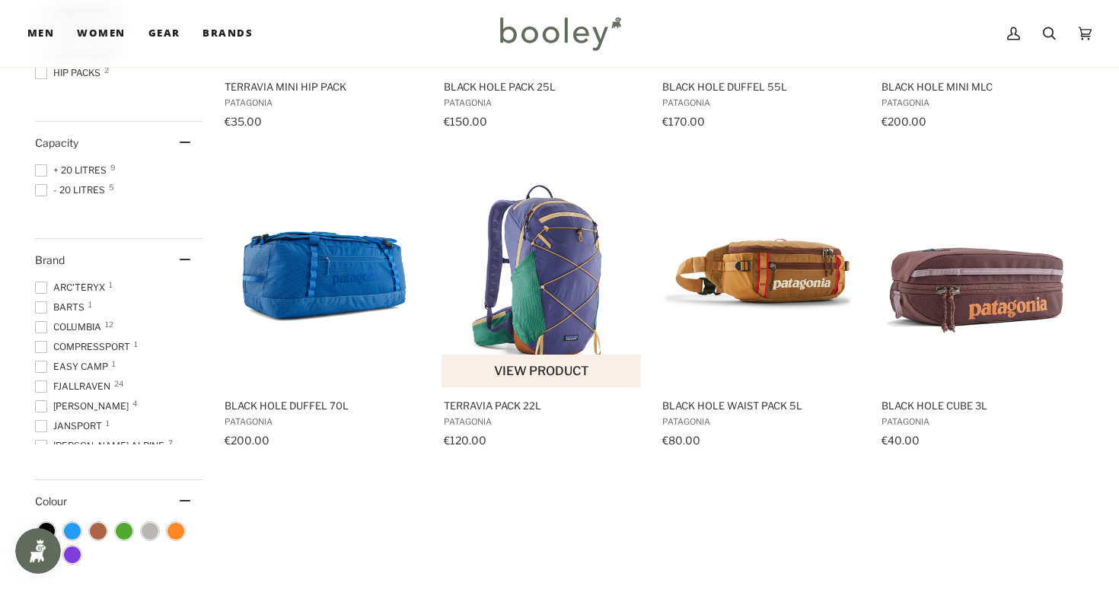
scroll to position [434, 0]
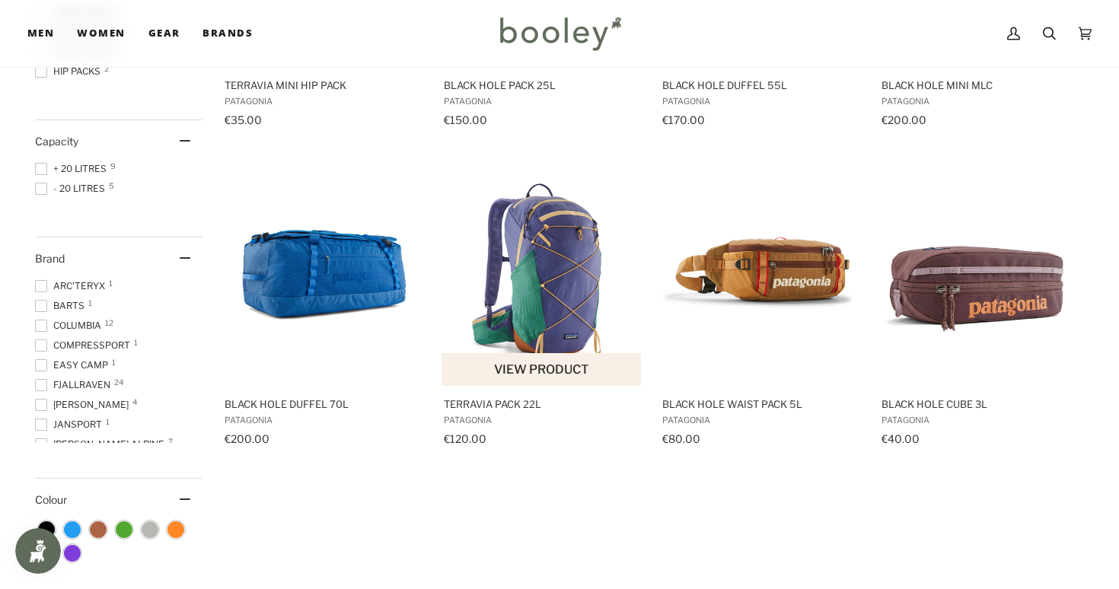
click at [574, 279] on img "Terravia Pack 22L" at bounding box center [542, 272] width 202 height 202
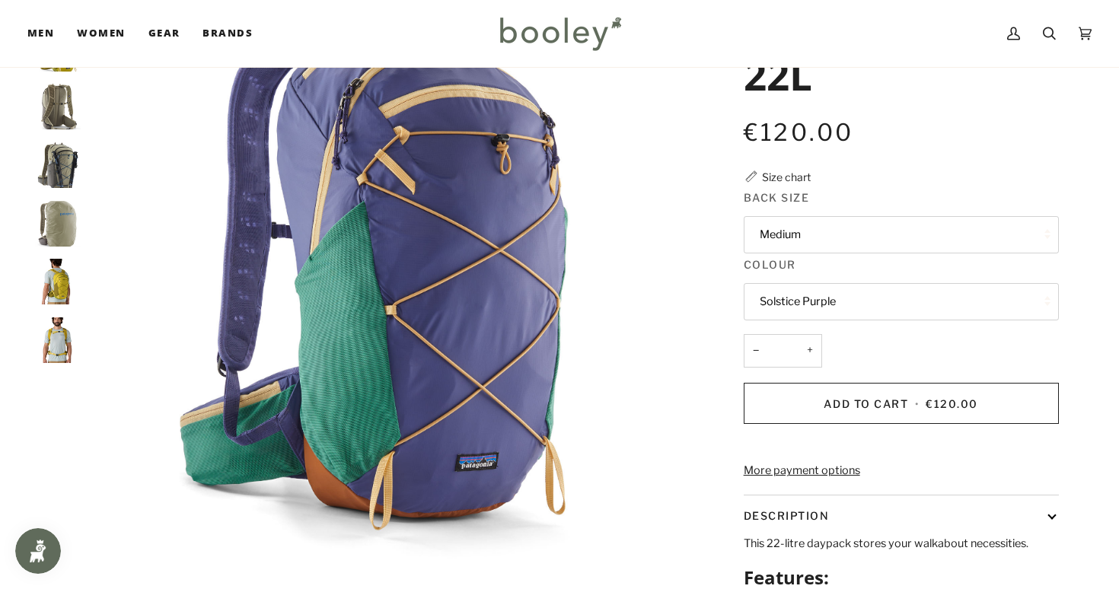
scroll to position [30, 0]
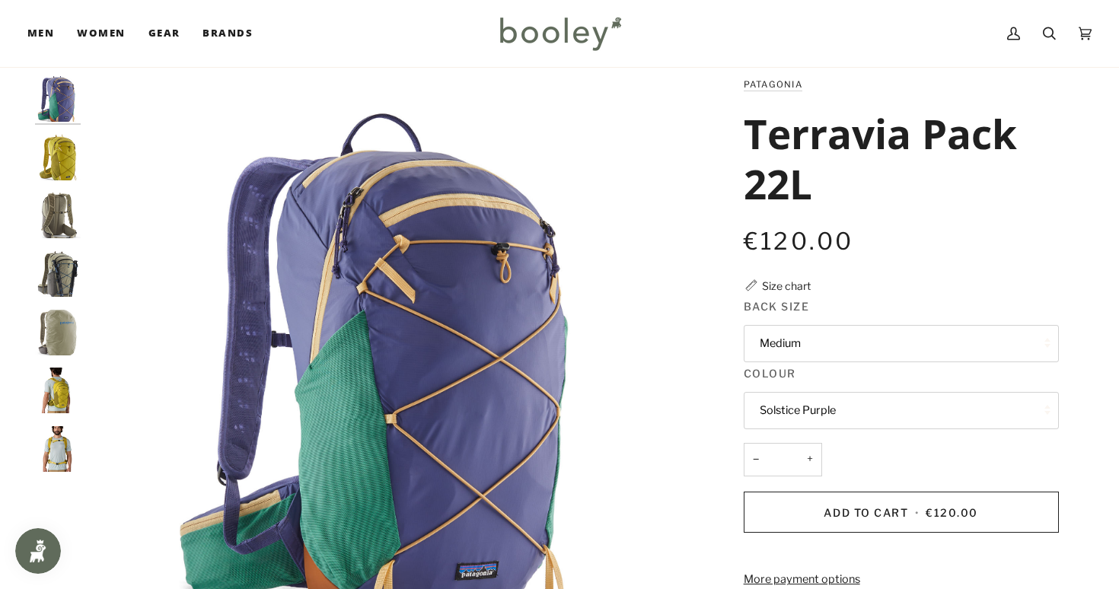
click at [808, 350] on button "Medium" at bounding box center [901, 343] width 315 height 37
click at [808, 382] on link "Medium" at bounding box center [901, 381] width 314 height 38
click at [823, 412] on button "Solstice Purple" at bounding box center [901, 410] width 315 height 37
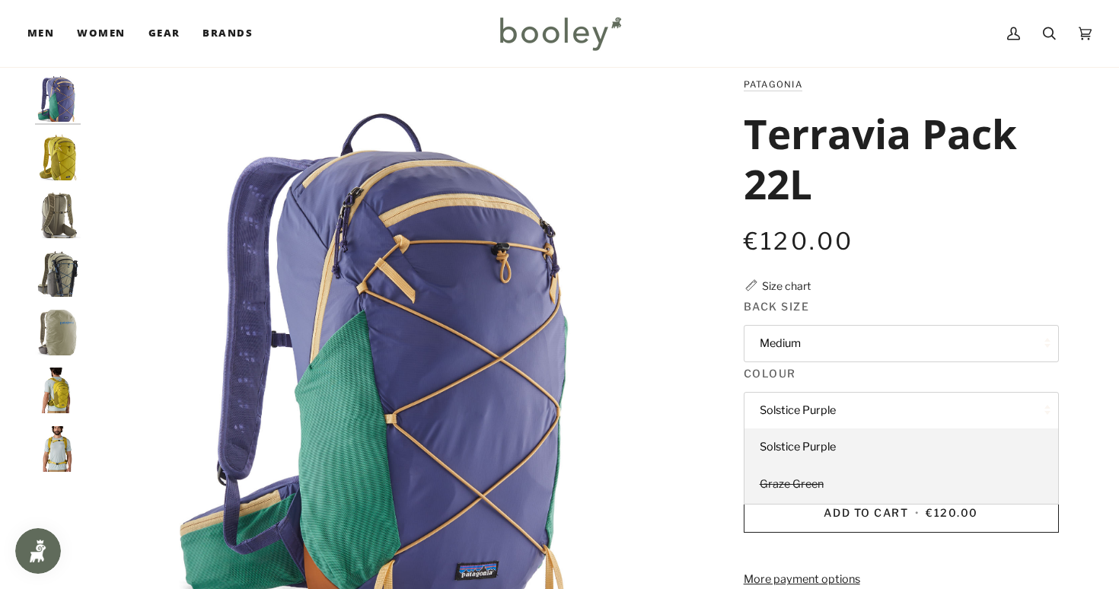
click at [814, 466] on link "Graze Green" at bounding box center [901, 485] width 314 height 38
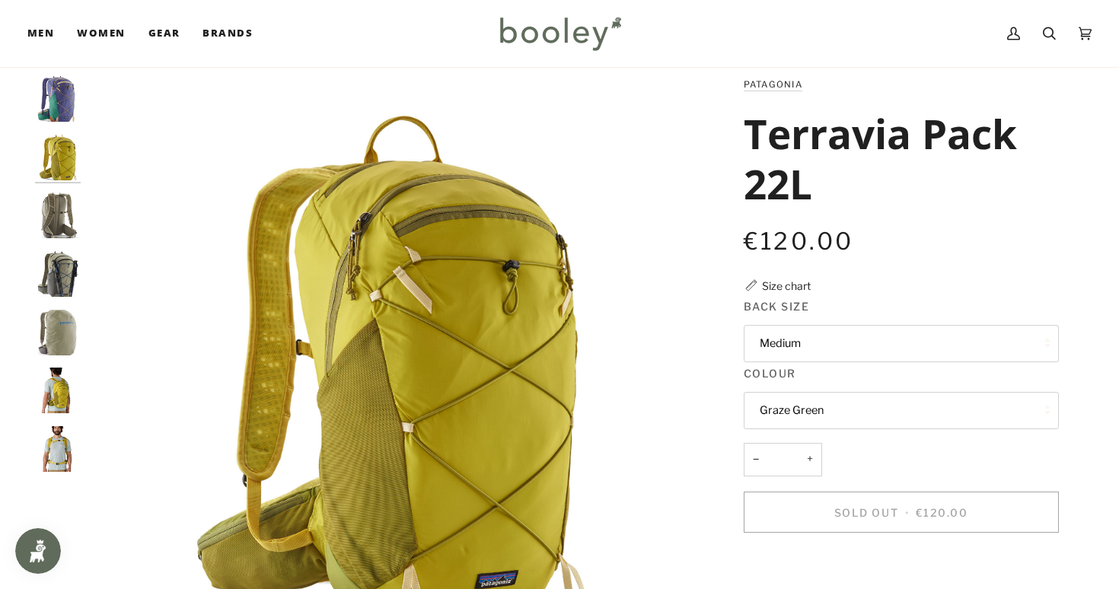
click at [808, 413] on button "Graze Green" at bounding box center [901, 410] width 315 height 37
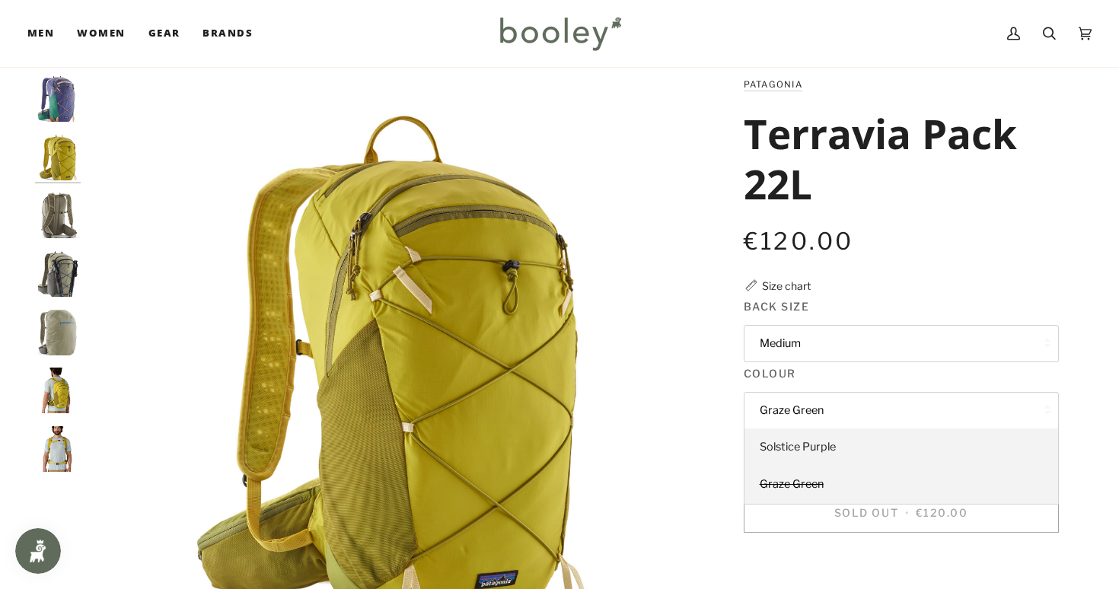
click at [784, 446] on span "Solstice Purple" at bounding box center [798, 447] width 76 height 14
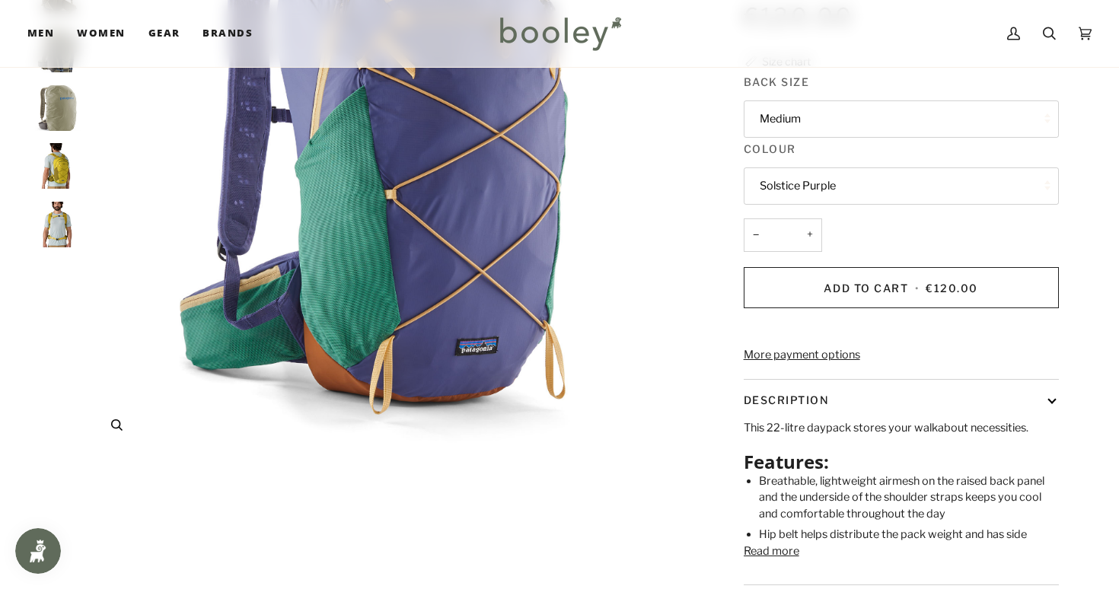
scroll to position [287, 0]
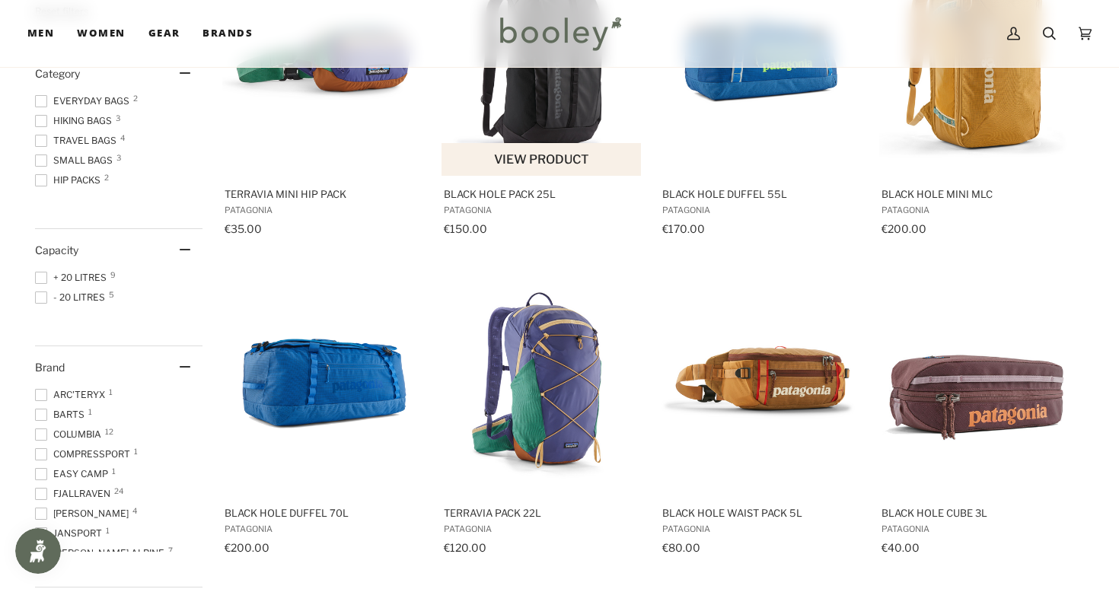
scroll to position [394, 0]
